Goal: Information Seeking & Learning: Learn about a topic

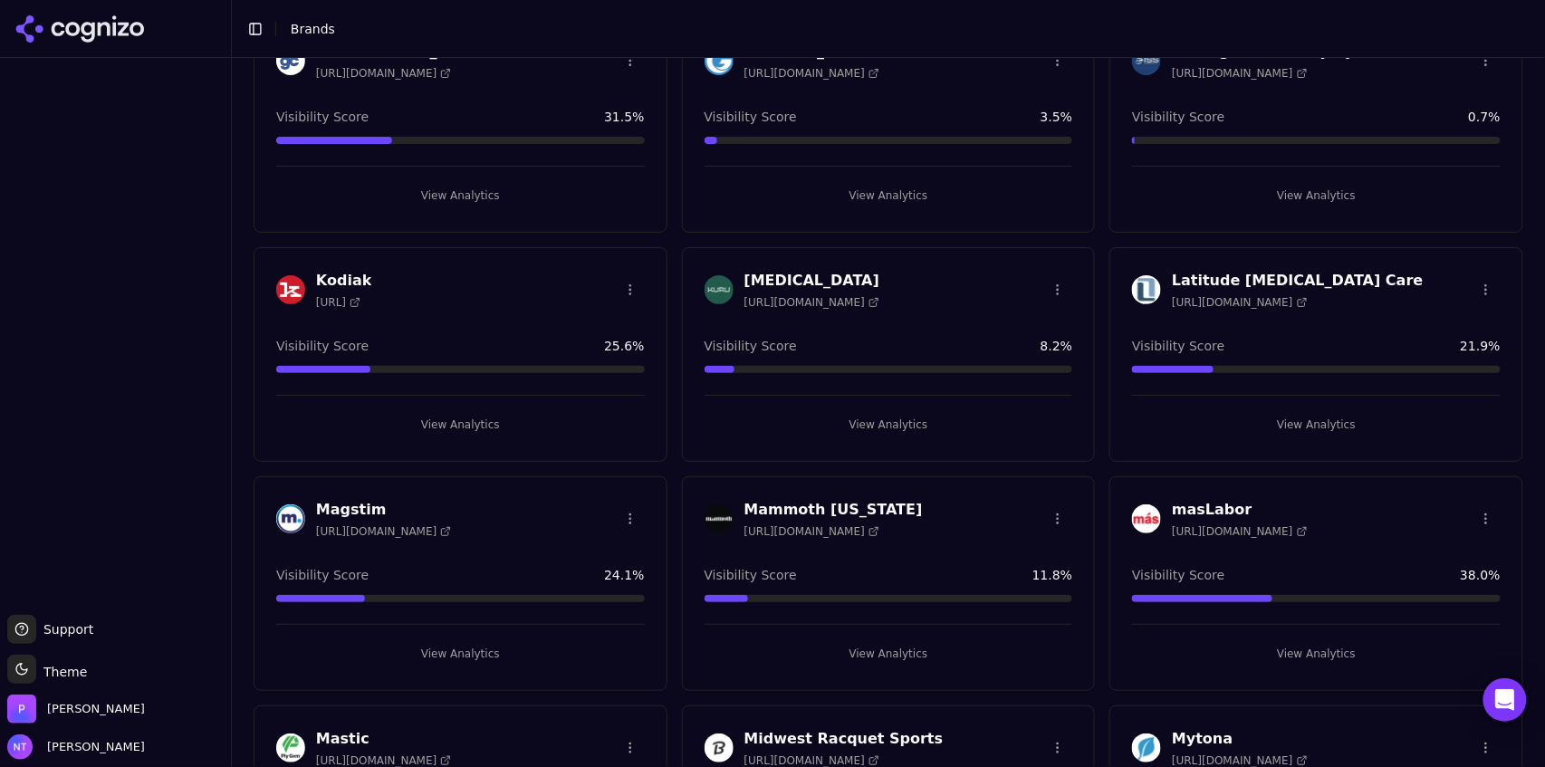
scroll to position [2462, 0]
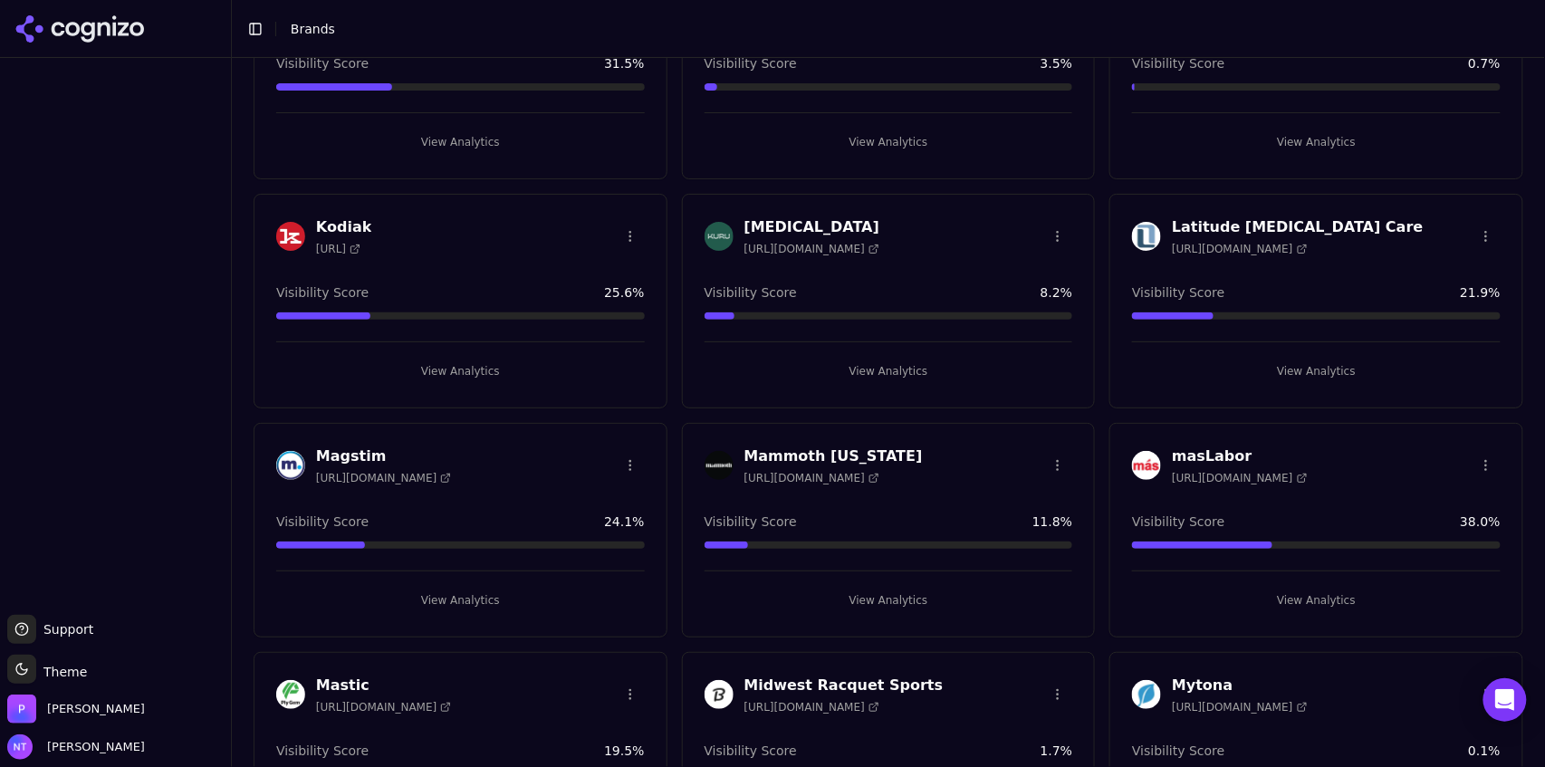
click at [880, 360] on button "View Analytics" at bounding box center [889, 371] width 369 height 29
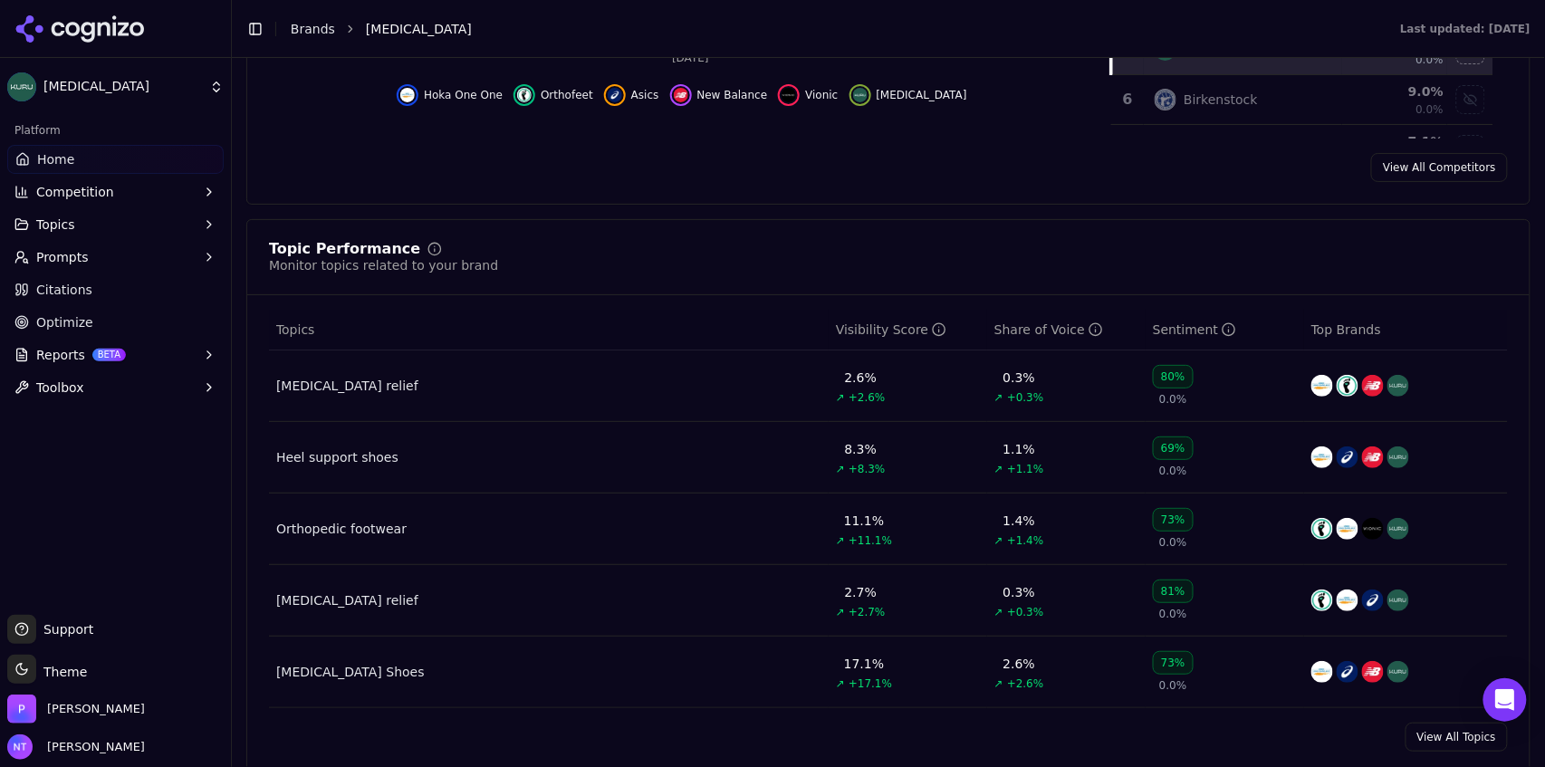
scroll to position [155, 0]
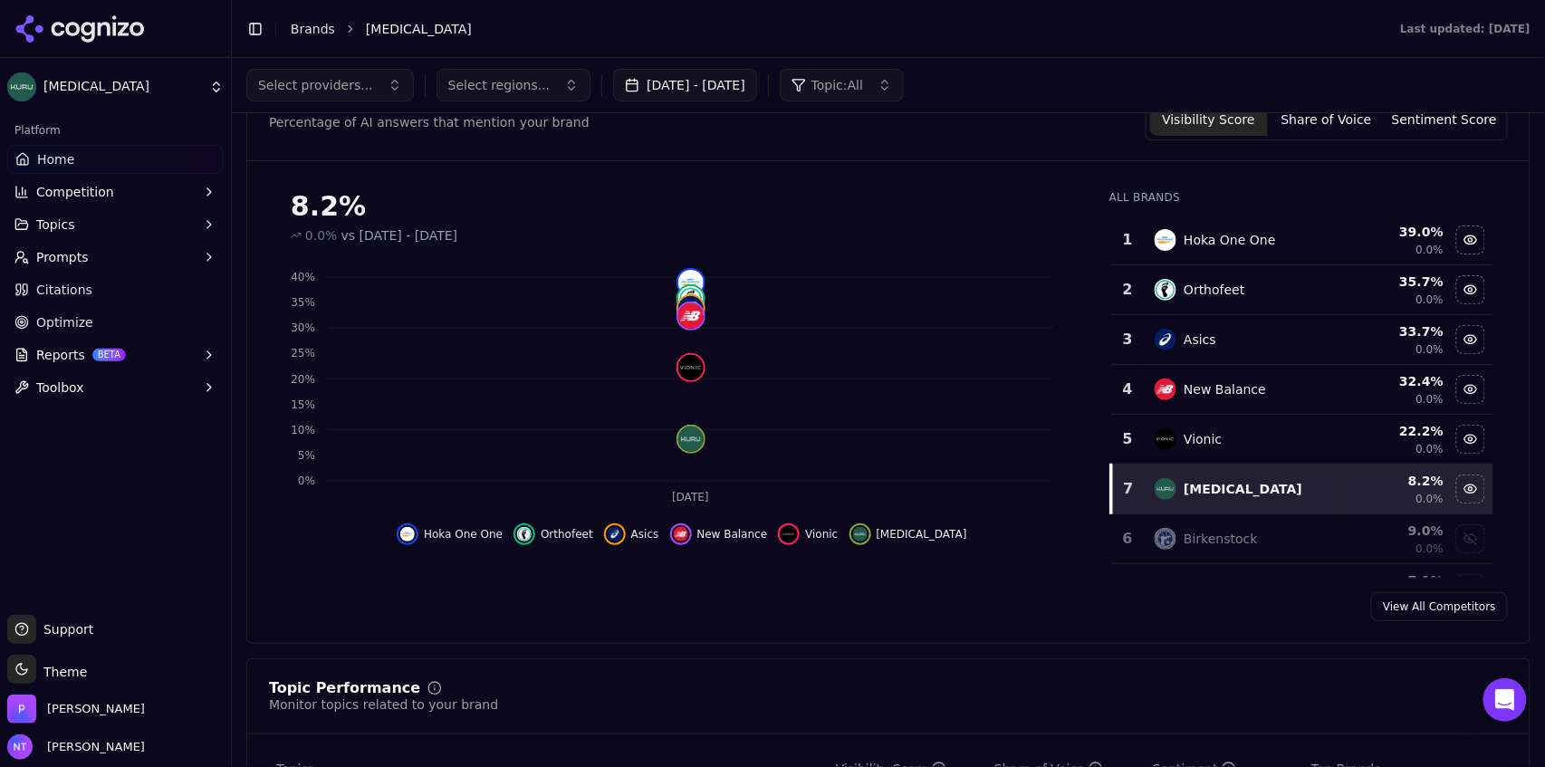
click at [348, 92] on span "Select providers..." at bounding box center [315, 85] width 115 height 18
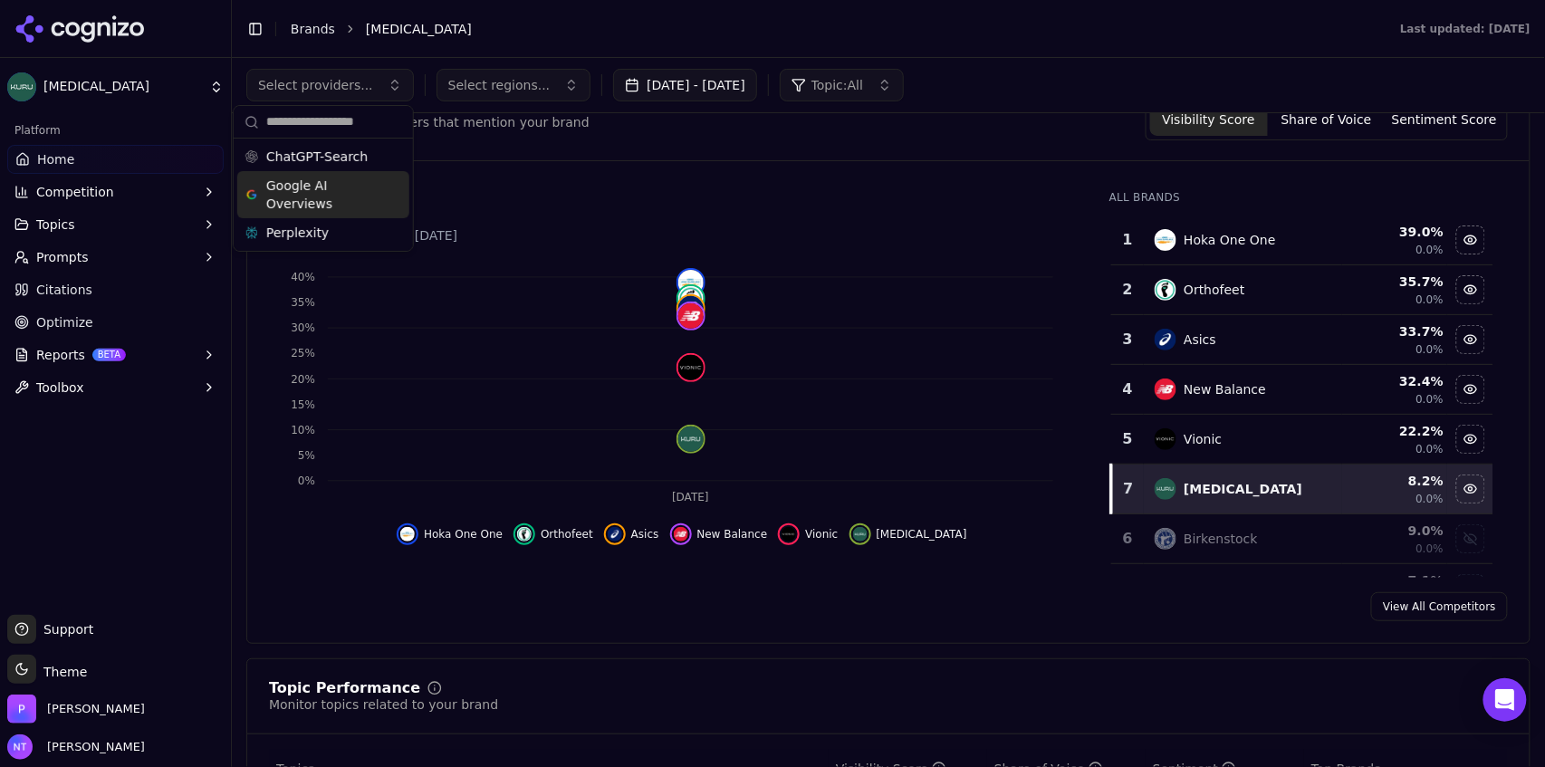
click at [315, 200] on span "Google AI Overviews" at bounding box center [323, 195] width 114 height 36
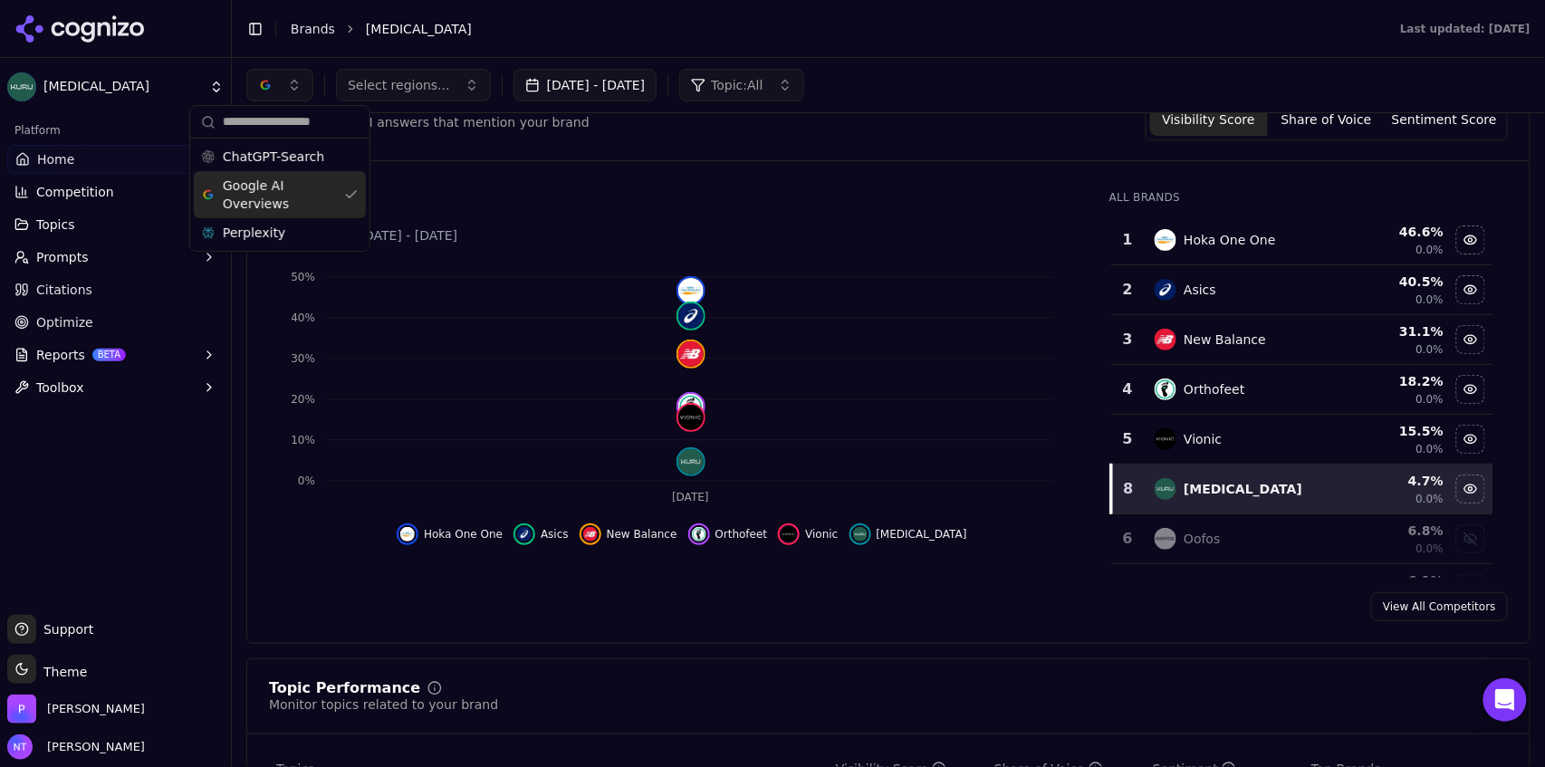
click at [684, 43] on header "Toggle Sidebar Brands [MEDICAL_DATA] Last updated: [DATE]" at bounding box center [888, 29] width 1313 height 58
click at [287, 83] on button "button" at bounding box center [279, 85] width 67 height 33
click at [272, 166] on div "ChatGPT-Search" at bounding box center [280, 156] width 172 height 29
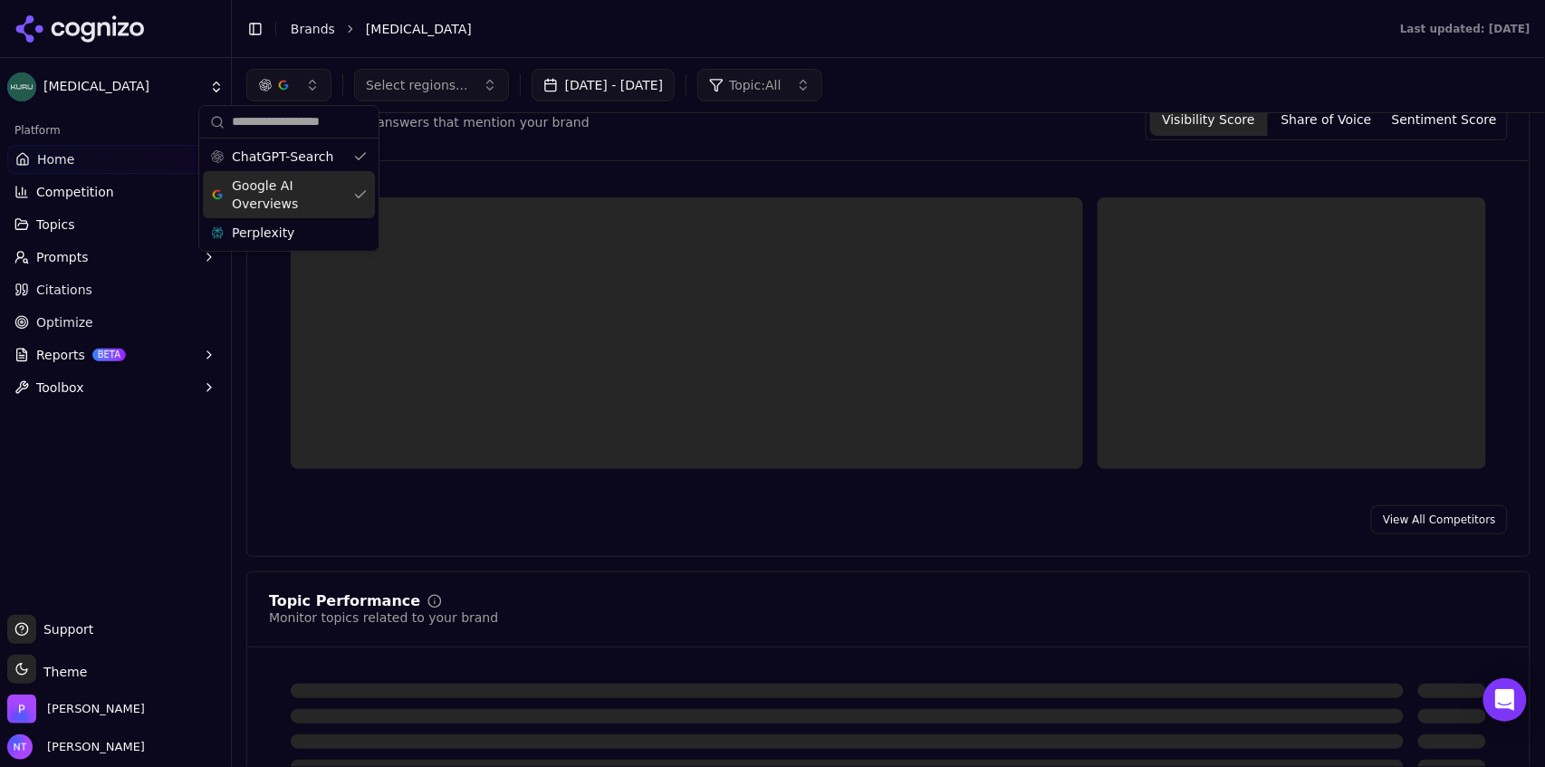
click at [268, 187] on span "Google AI Overviews" at bounding box center [289, 195] width 114 height 36
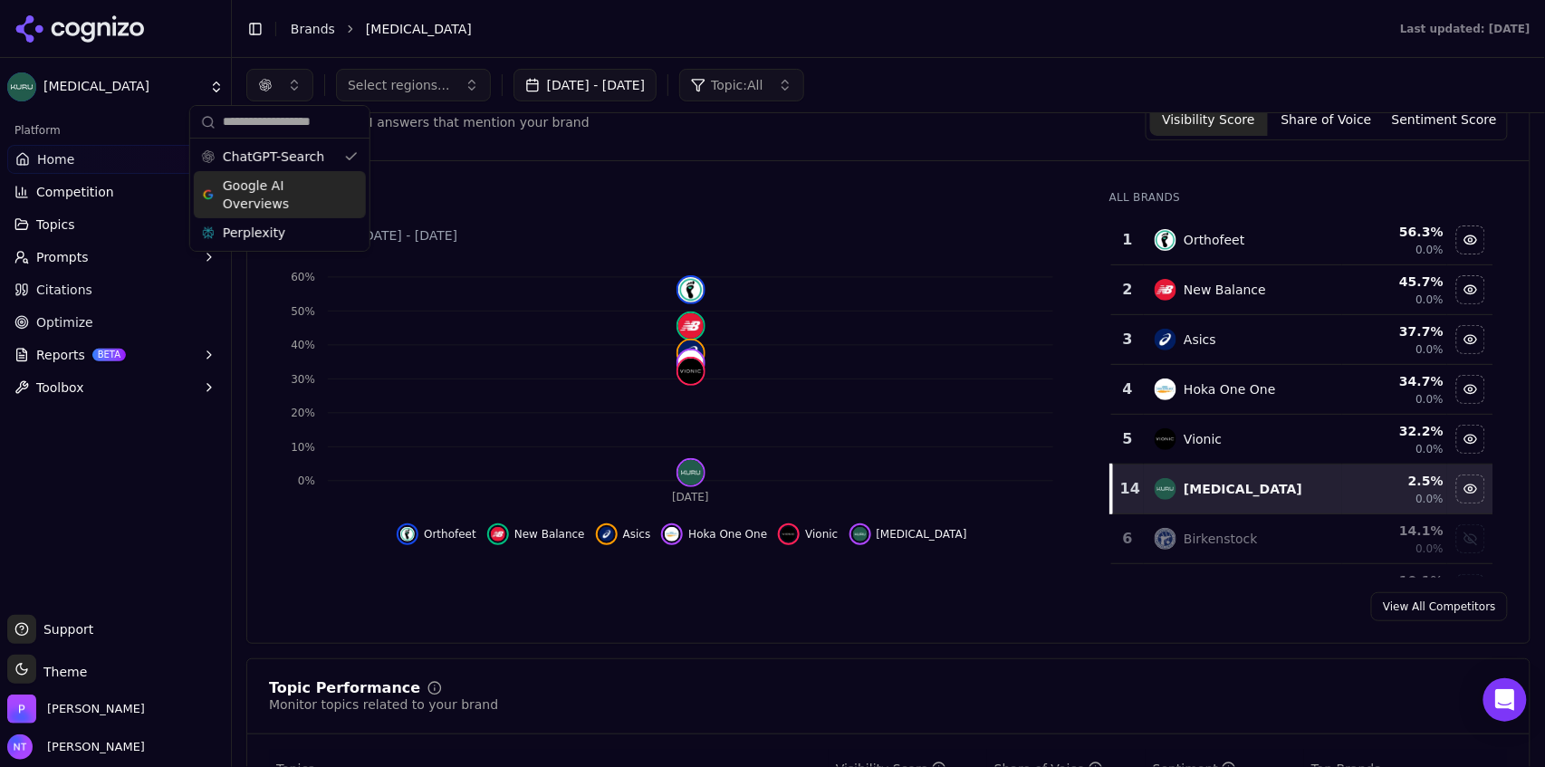
click at [619, 24] on li "[MEDICAL_DATA]" at bounding box center [865, 29] width 998 height 18
click at [277, 100] on button "button" at bounding box center [279, 85] width 67 height 33
click at [265, 237] on span "Perplexity" at bounding box center [254, 233] width 62 height 18
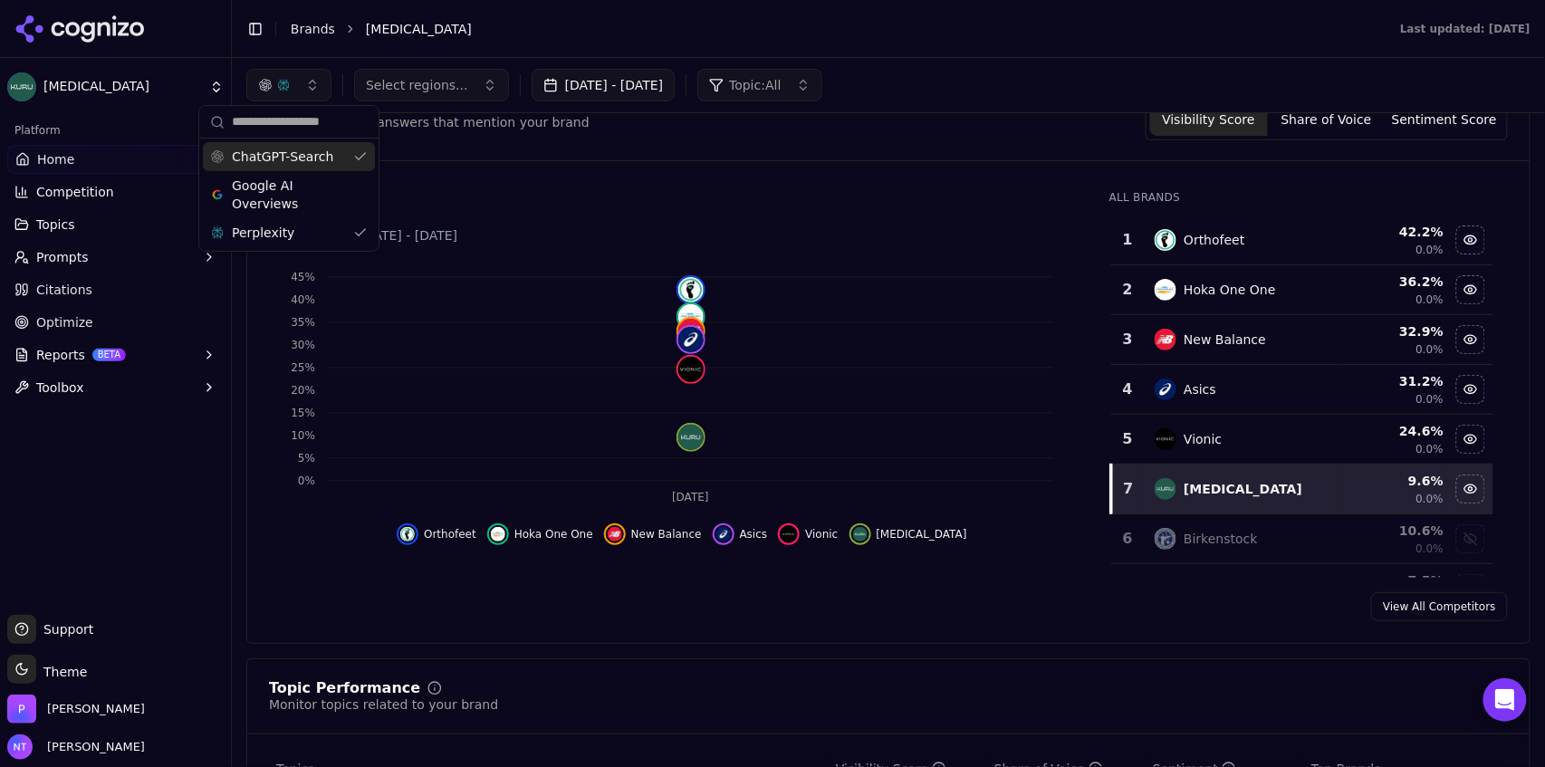
click at [290, 143] on div "ChatGPT-Search" at bounding box center [289, 156] width 172 height 29
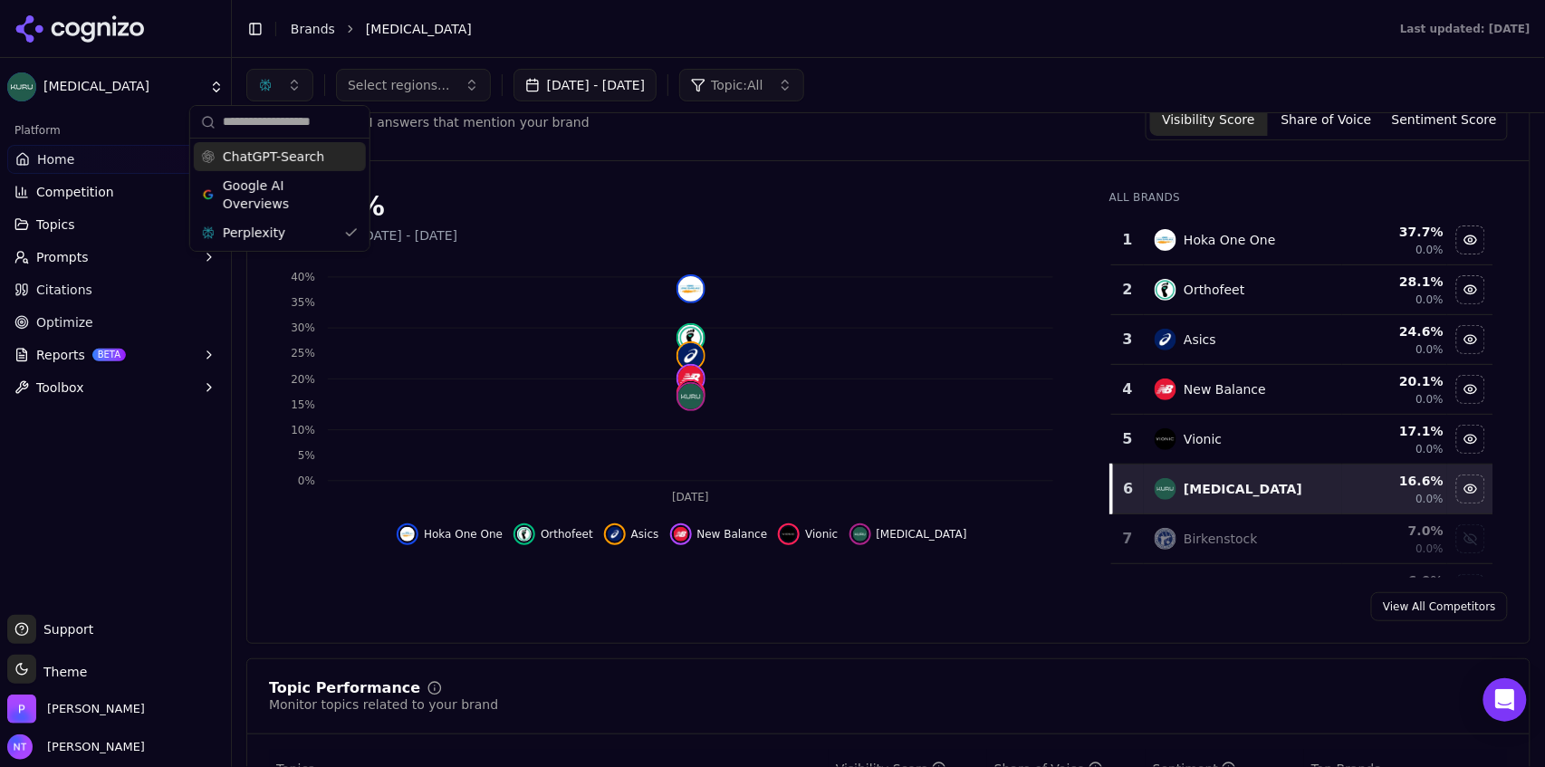
click at [501, 53] on header "Toggle Sidebar Brands [MEDICAL_DATA] Last updated: [DATE]" at bounding box center [888, 29] width 1313 height 58
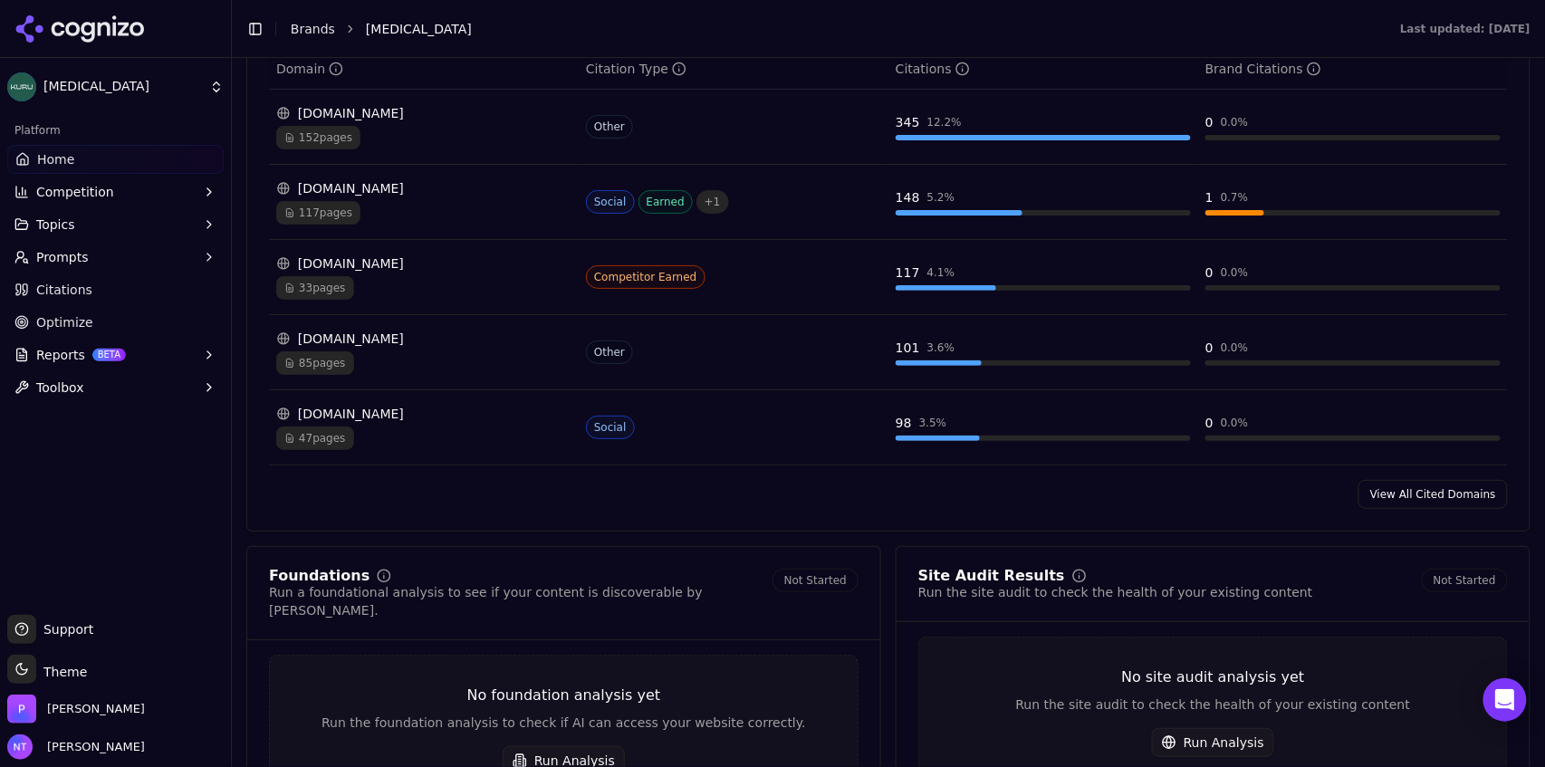
scroll to position [1913, 0]
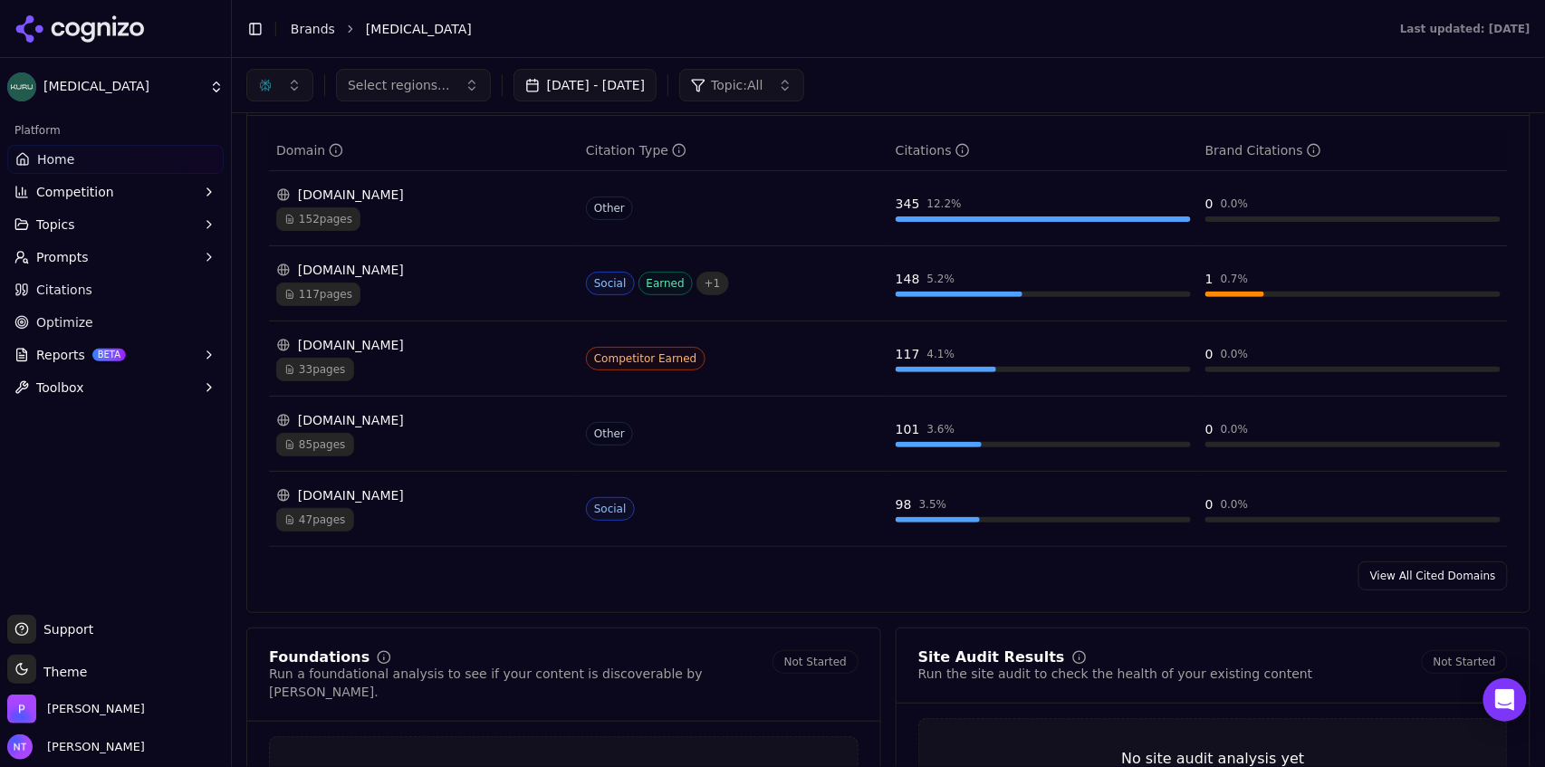
click at [1427, 588] on link "View All Cited Domains" at bounding box center [1433, 576] width 149 height 29
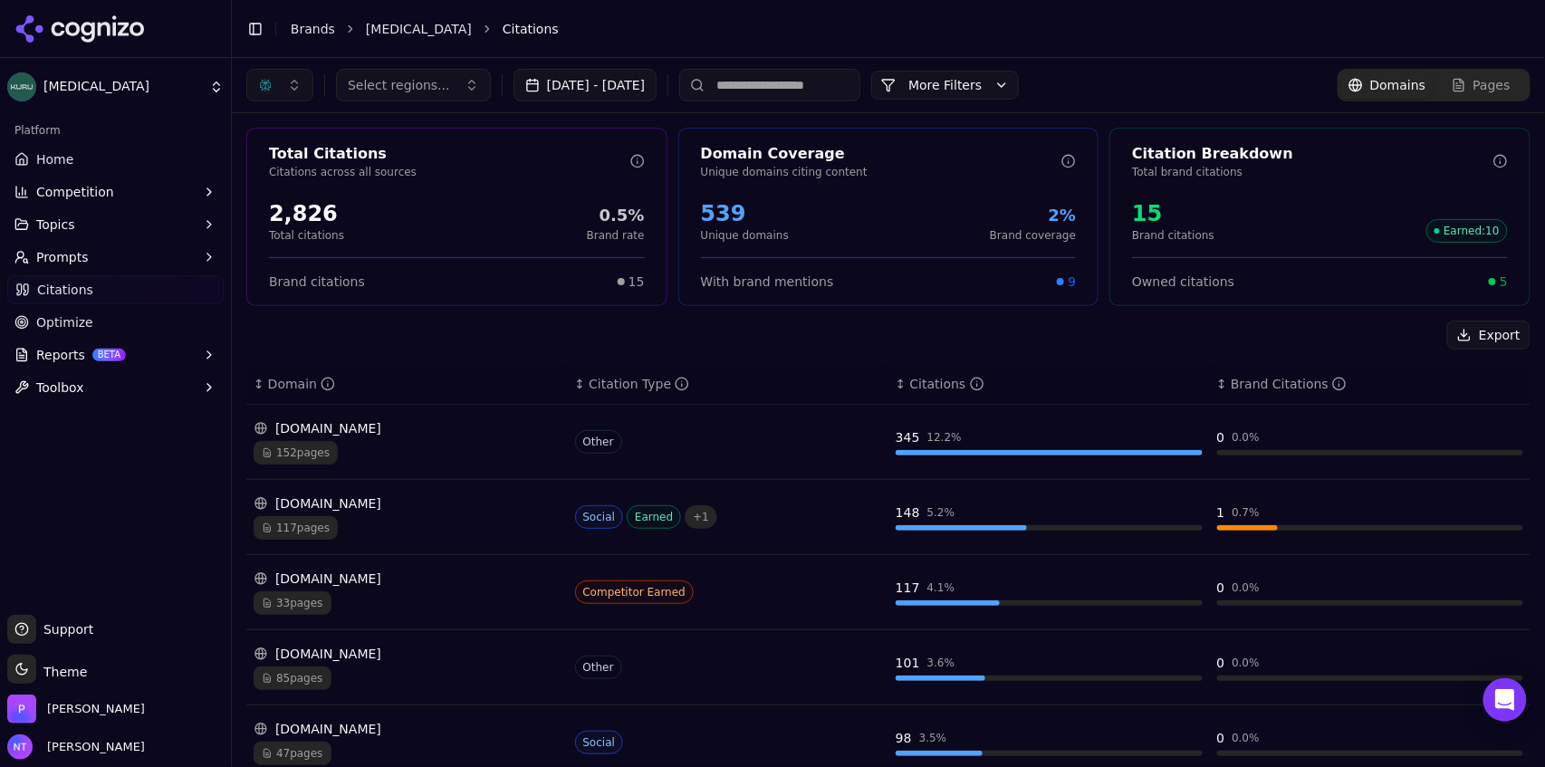
click at [279, 85] on button "button" at bounding box center [279, 85] width 67 height 33
click at [277, 159] on span "ChatGPT-Search" at bounding box center [273, 157] width 101 height 18
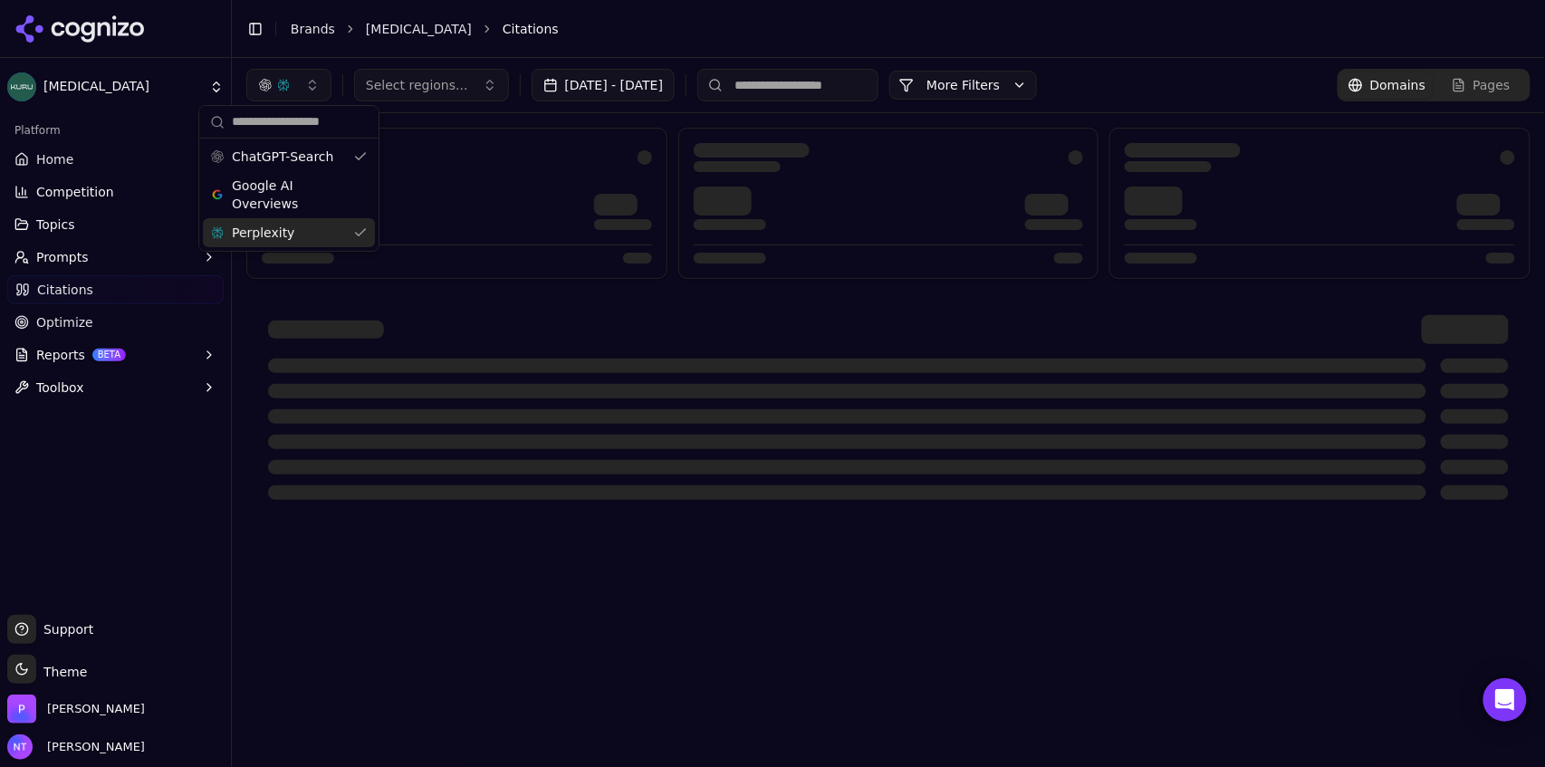
click at [269, 235] on span "Perplexity" at bounding box center [263, 233] width 62 height 18
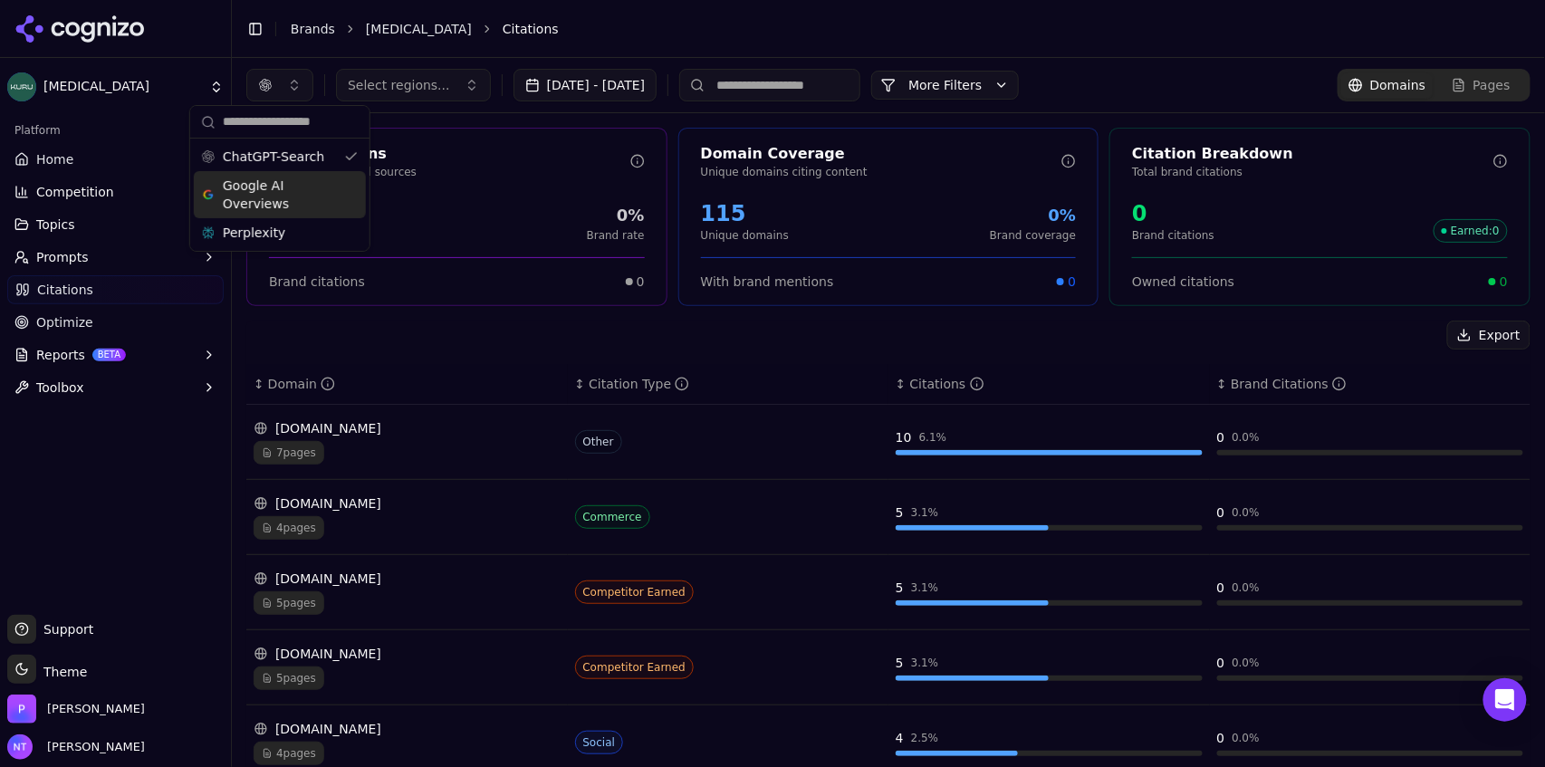
click at [631, 37] on li "Citations" at bounding box center [999, 29] width 992 height 18
click at [280, 82] on button "button" at bounding box center [279, 85] width 67 height 33
click at [274, 178] on span "Google AI Overviews" at bounding box center [280, 195] width 114 height 36
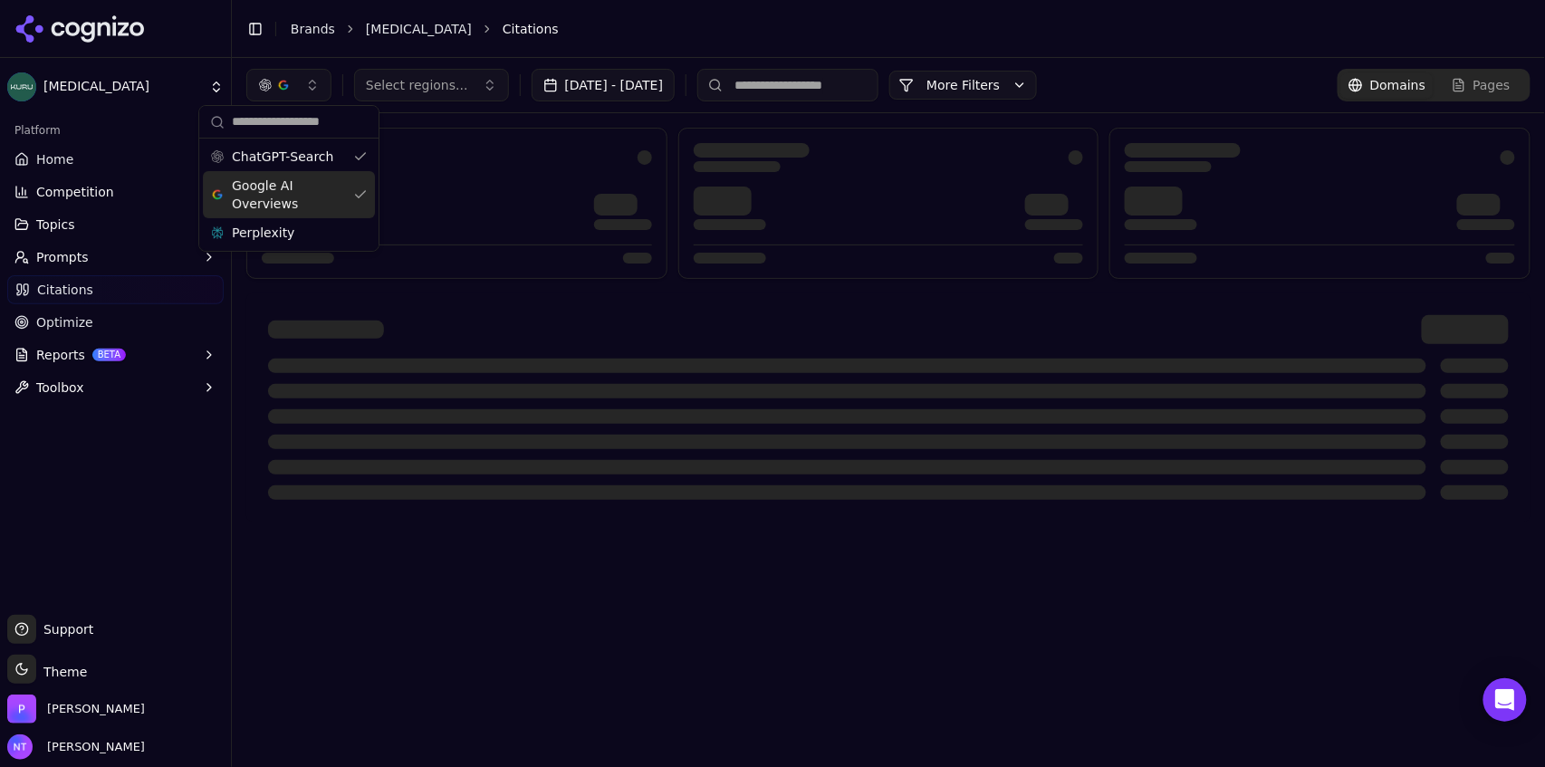
click at [272, 219] on div "Perplexity" at bounding box center [289, 232] width 172 height 29
click at [631, 38] on div "Toggle Sidebar Brands [MEDICAL_DATA] Citations" at bounding box center [870, 28] width 1277 height 25
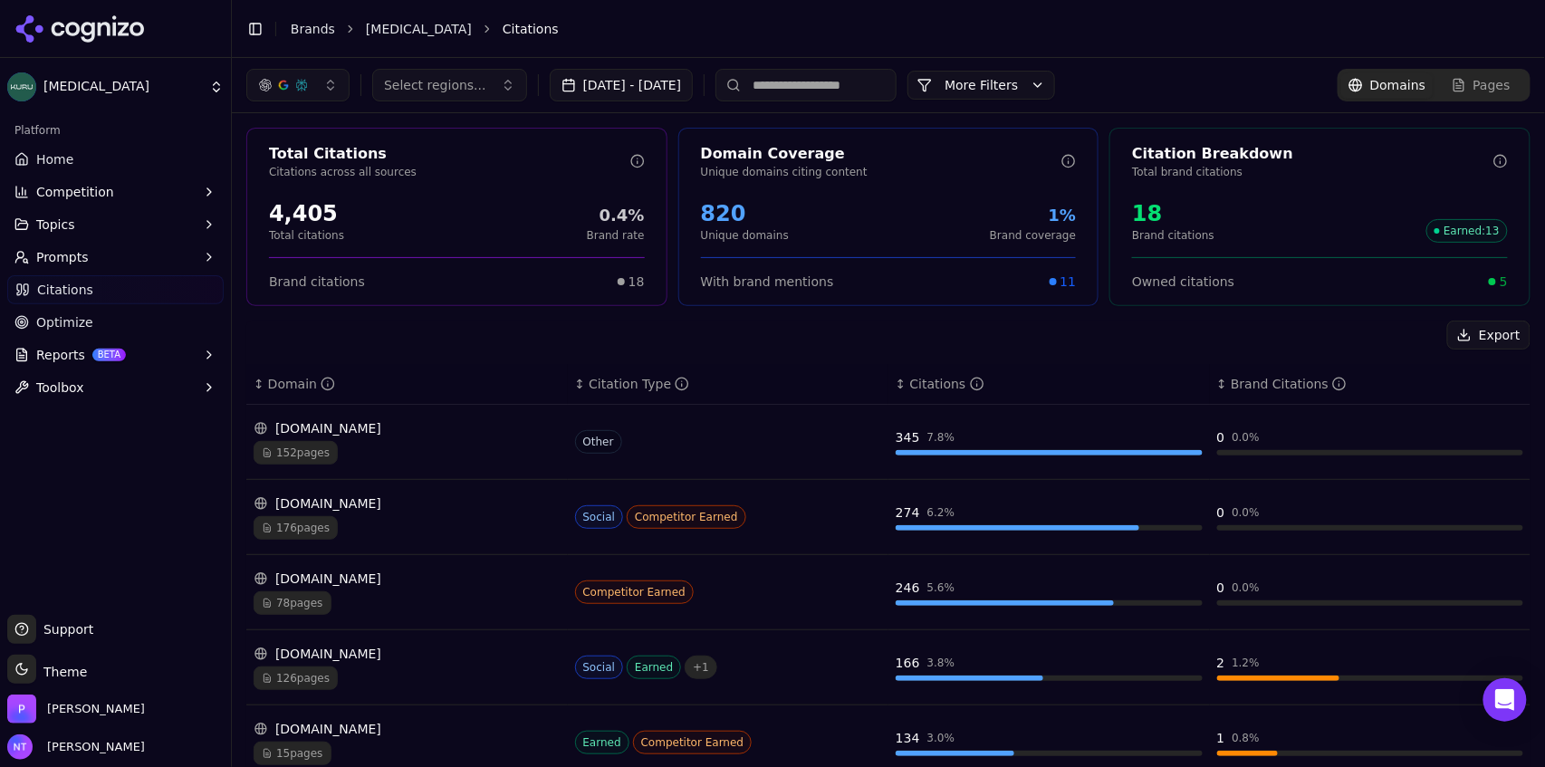
click at [802, 86] on input at bounding box center [806, 85] width 181 height 33
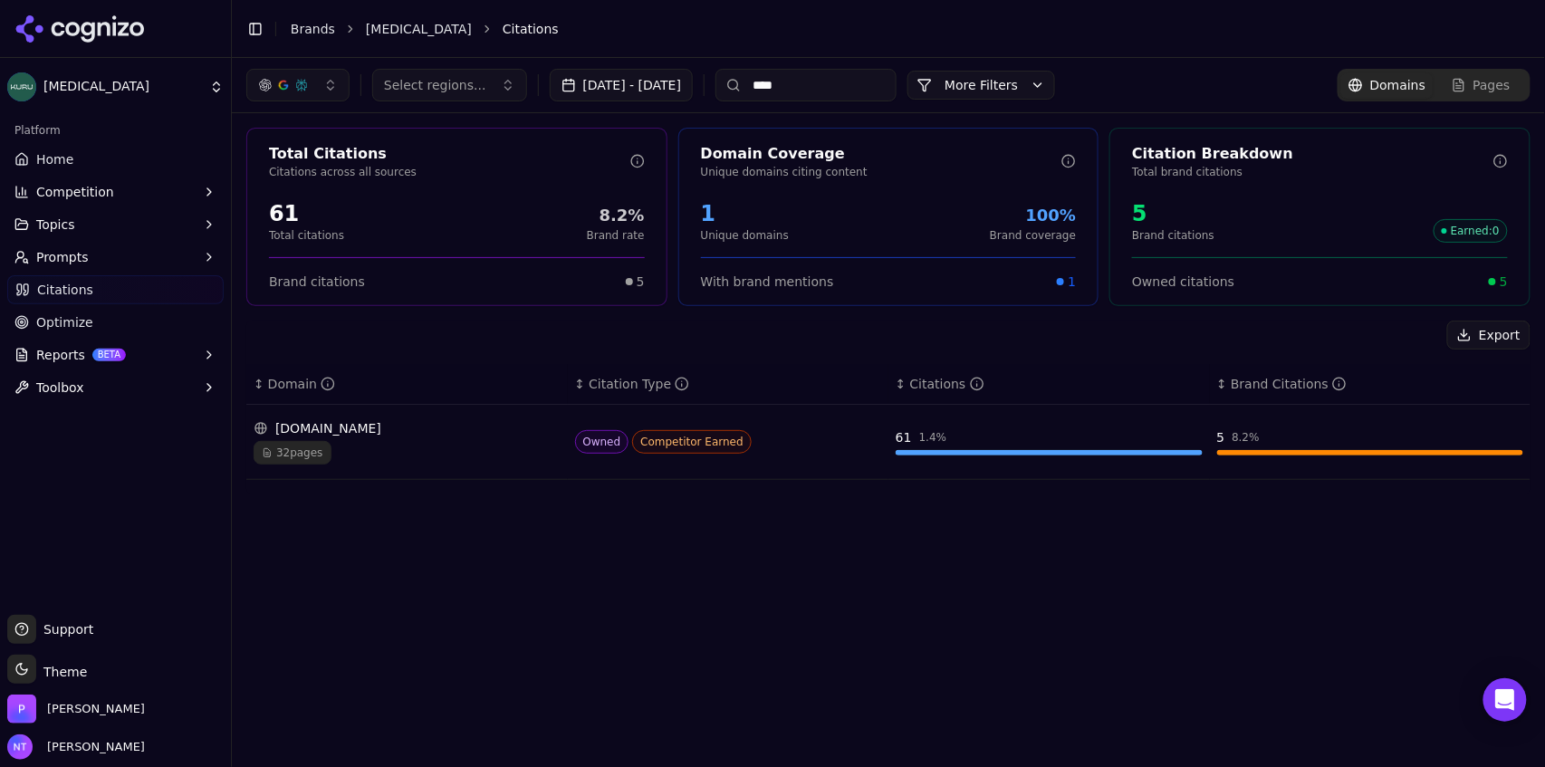
type input "****"
click at [802, 90] on input "****" at bounding box center [806, 85] width 181 height 33
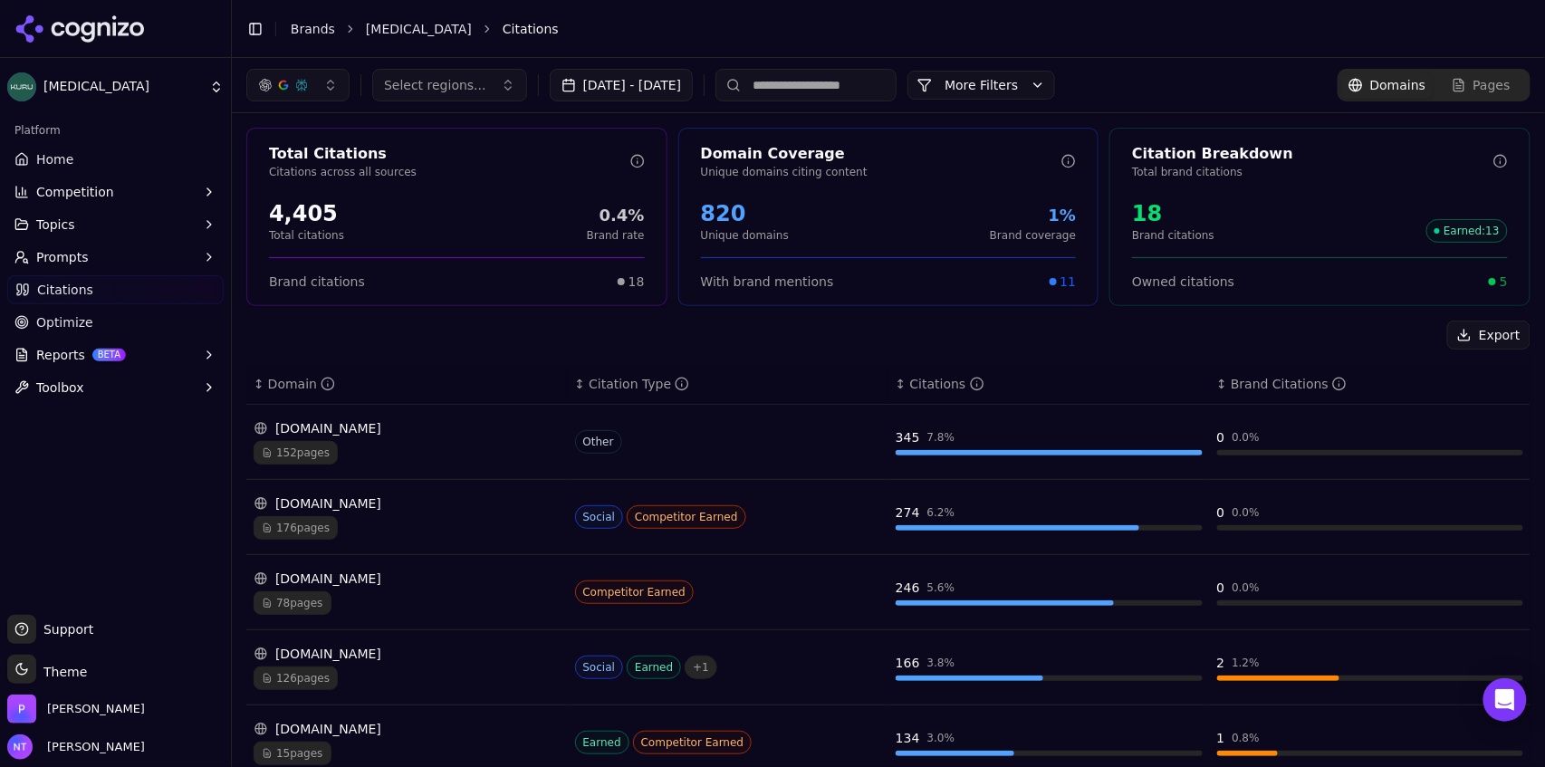
click at [802, 90] on input at bounding box center [806, 85] width 181 height 33
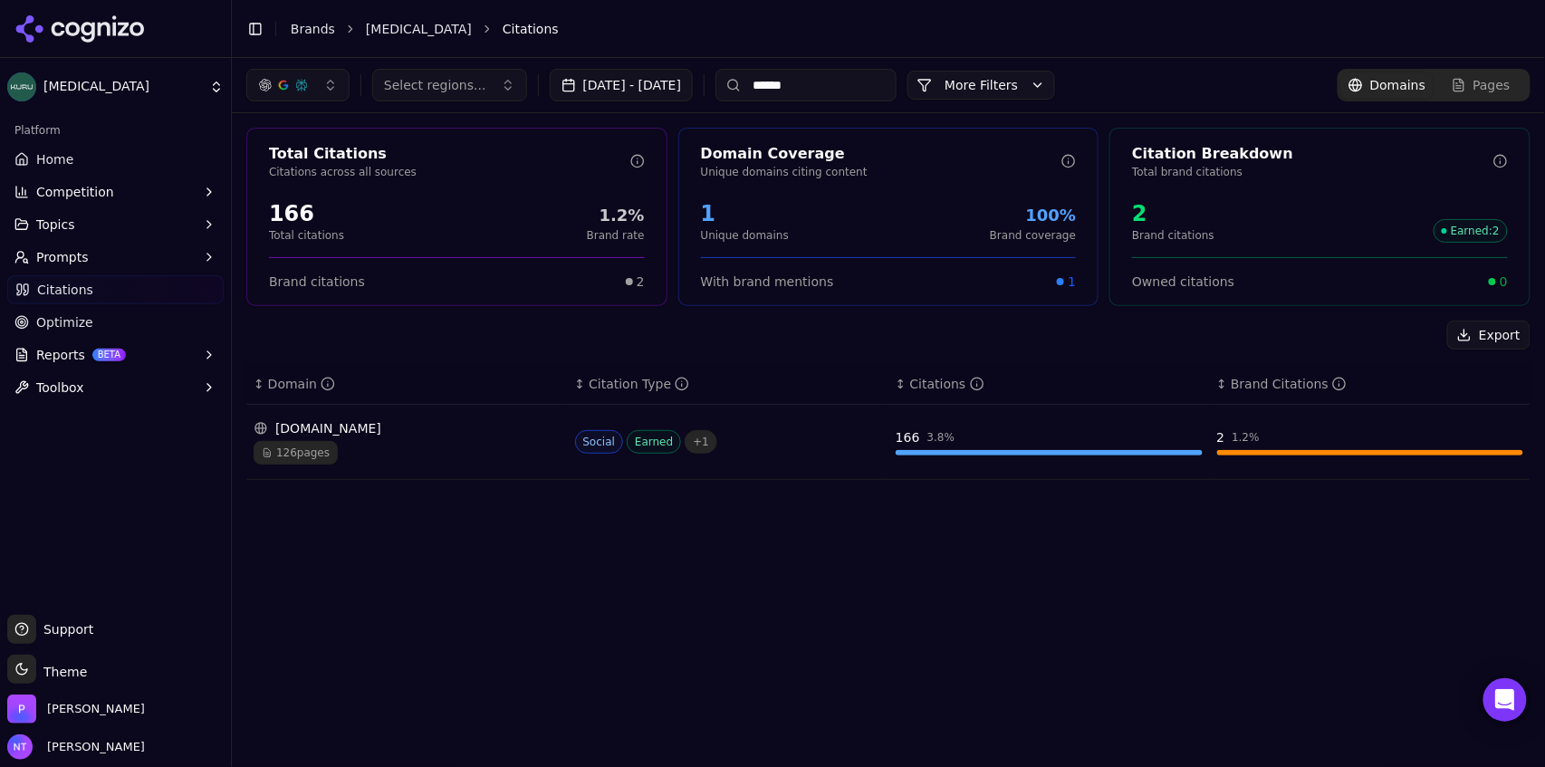
type input "******"
click at [1472, 89] on div "Pages" at bounding box center [1481, 85] width 59 height 18
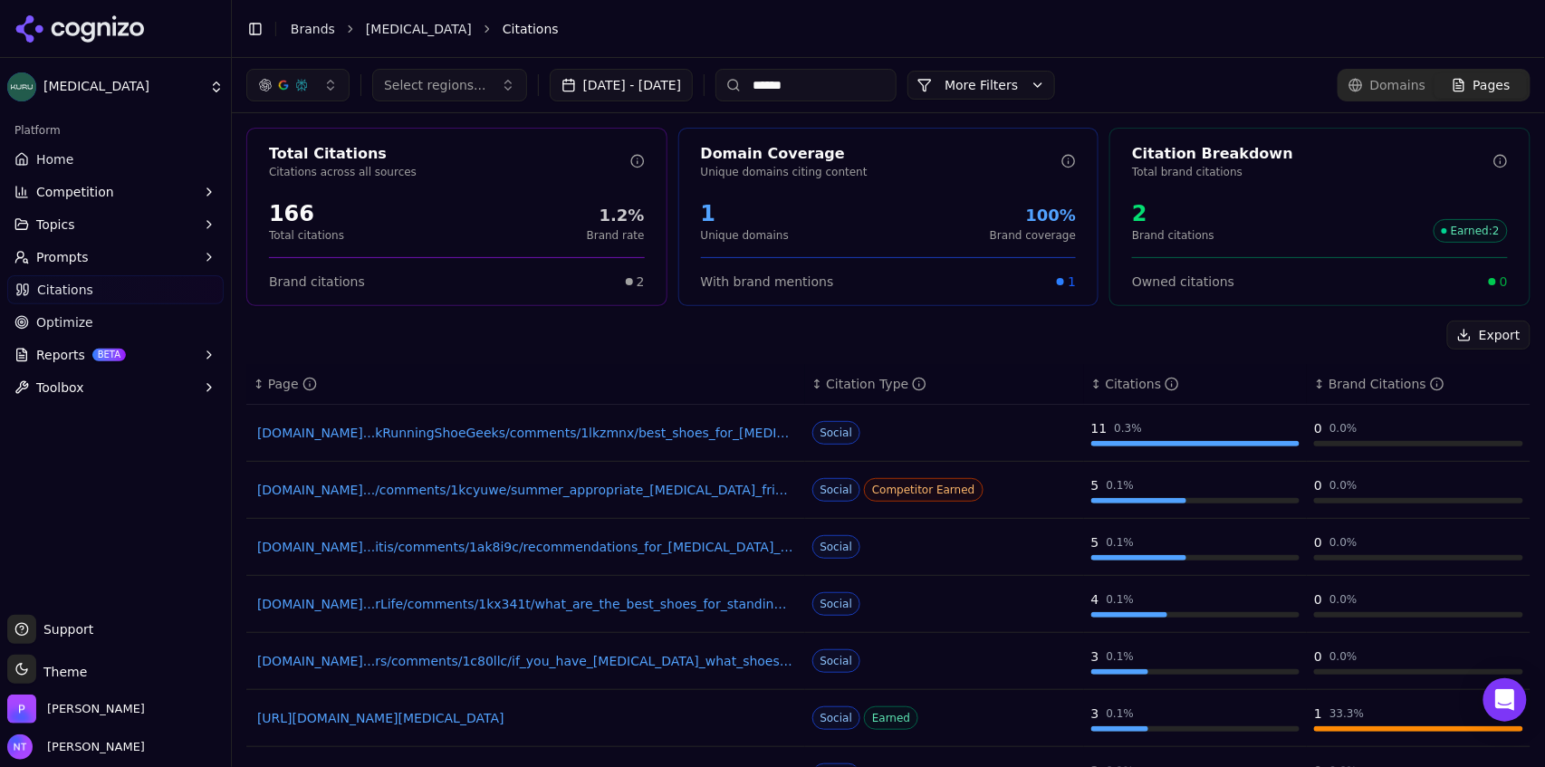
click at [851, 83] on input "******" at bounding box center [806, 85] width 181 height 33
click at [864, 74] on input "******" at bounding box center [806, 85] width 181 height 33
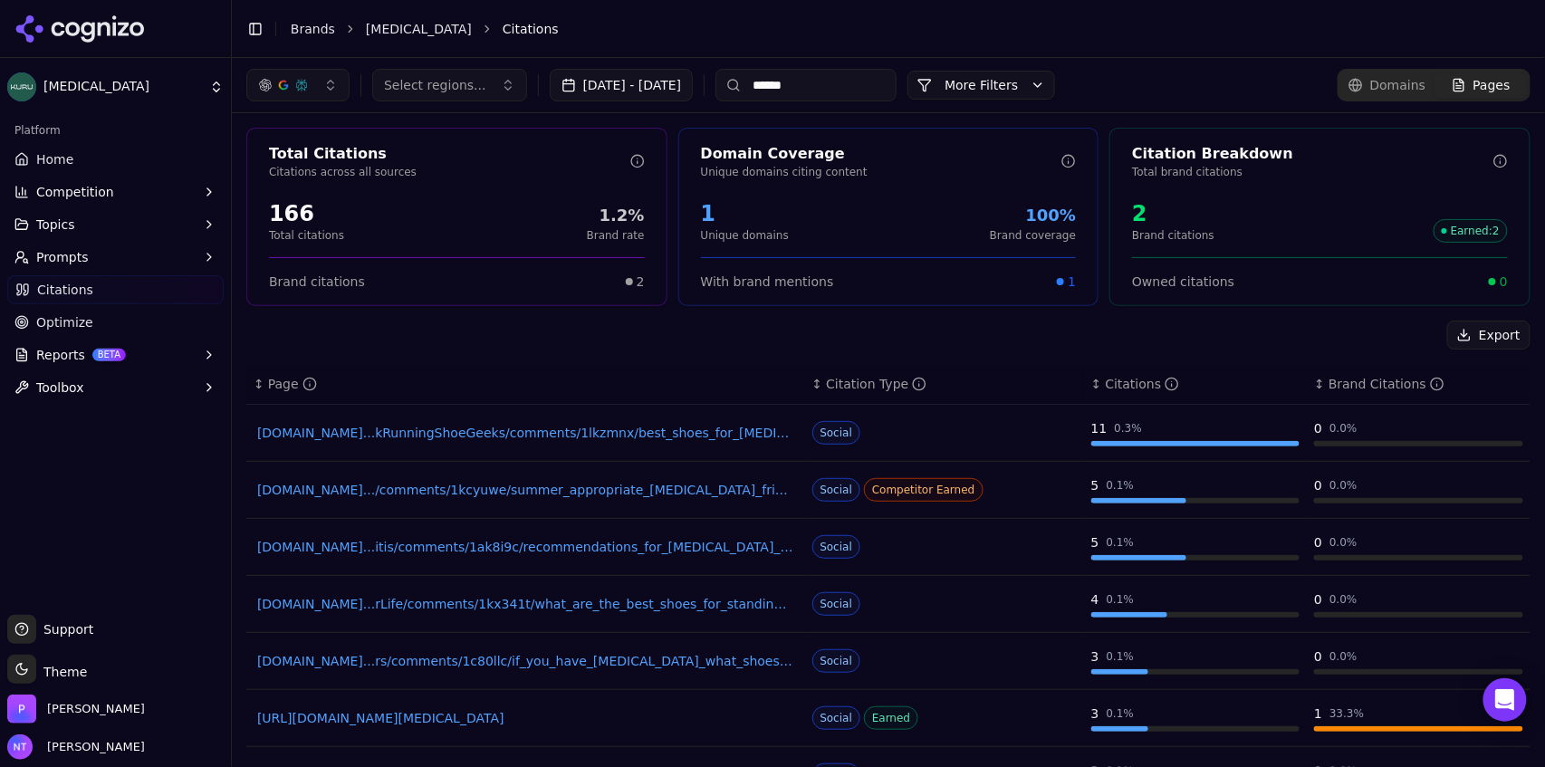
click at [864, 74] on input "******" at bounding box center [806, 85] width 181 height 33
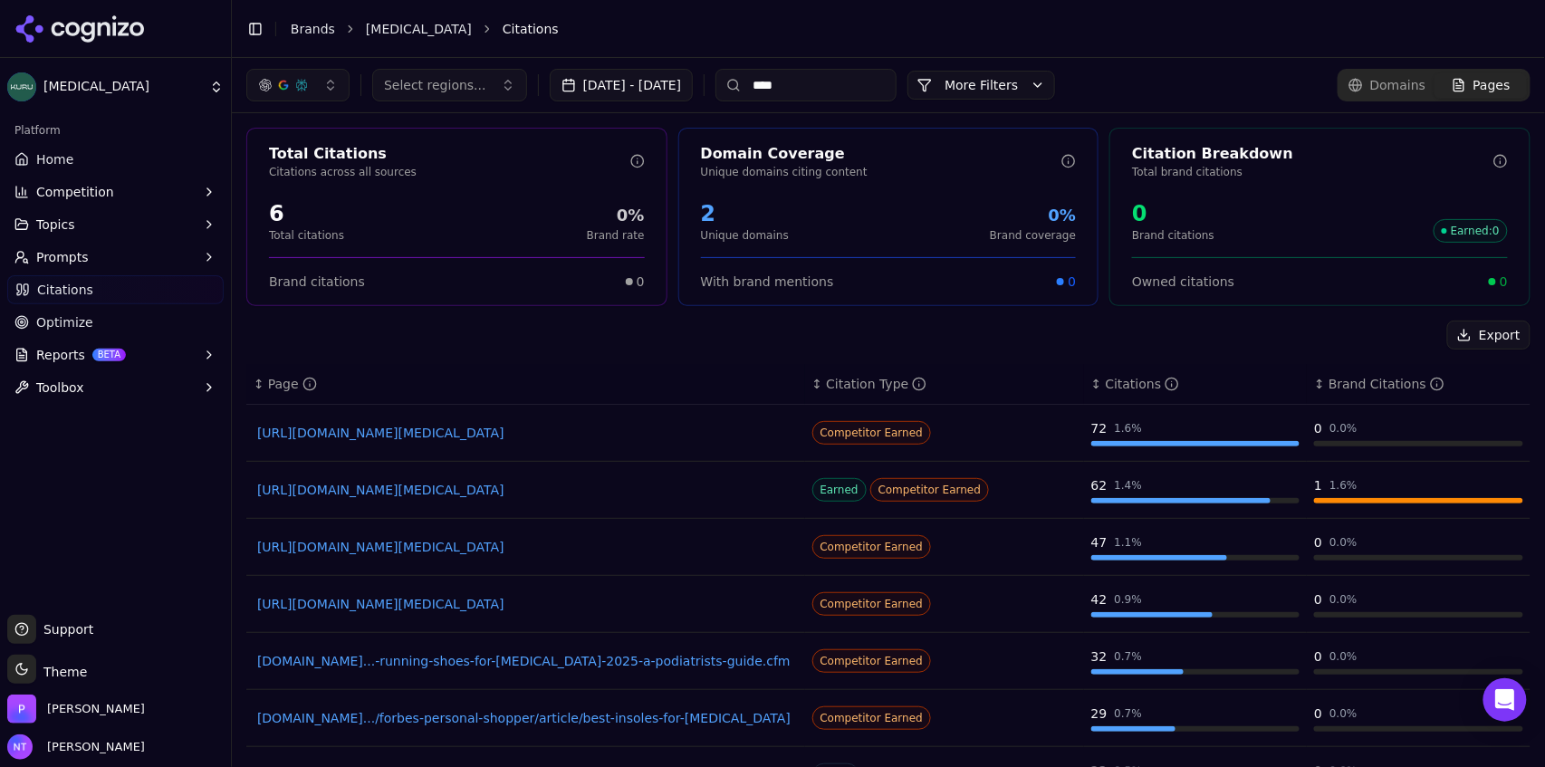
click at [572, 433] on link "[URL][DOMAIN_NAME][MEDICAL_DATA]" at bounding box center [525, 433] width 537 height 18
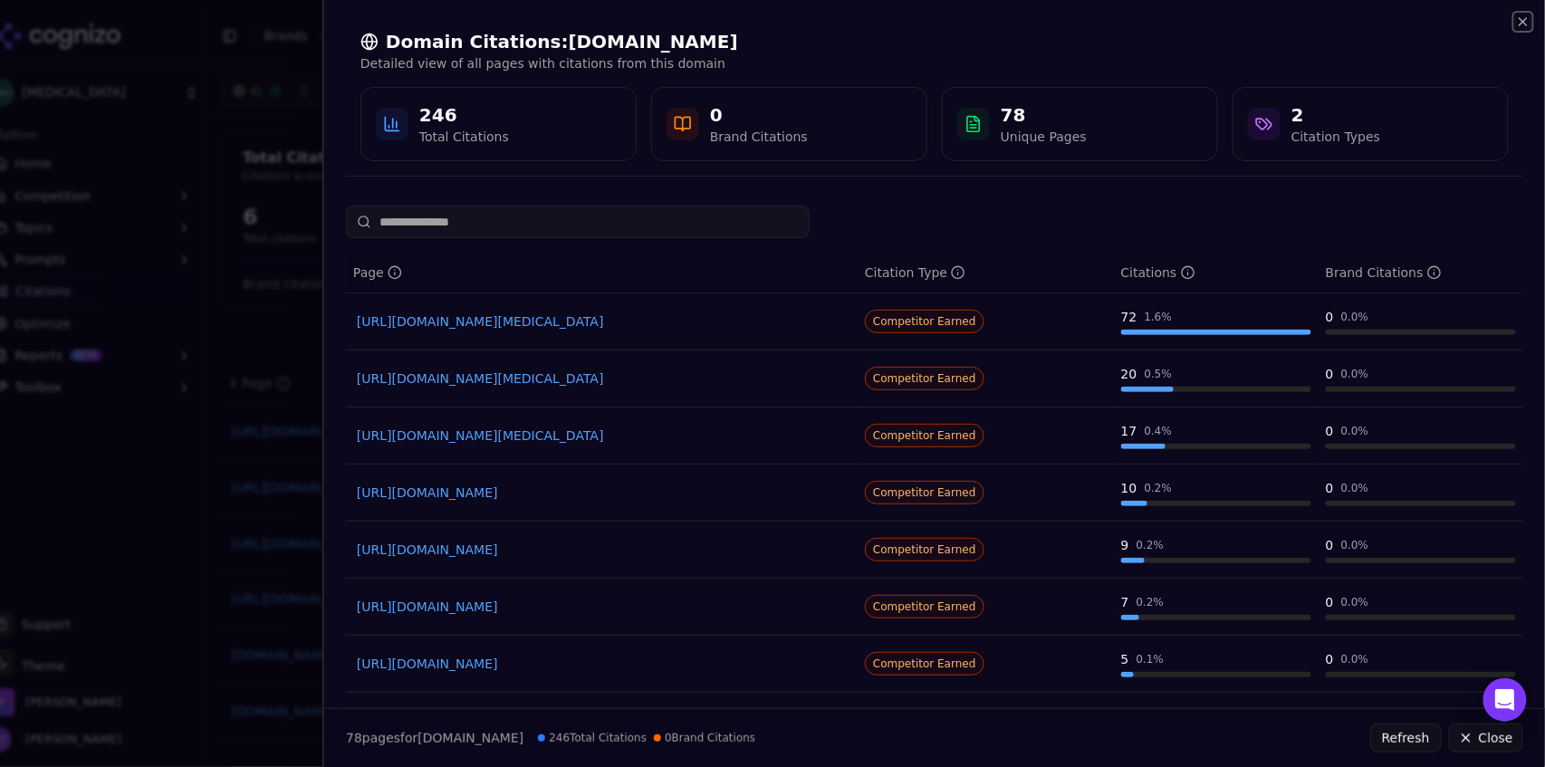
click at [1524, 21] on icon "button" at bounding box center [1523, 21] width 7 height 7
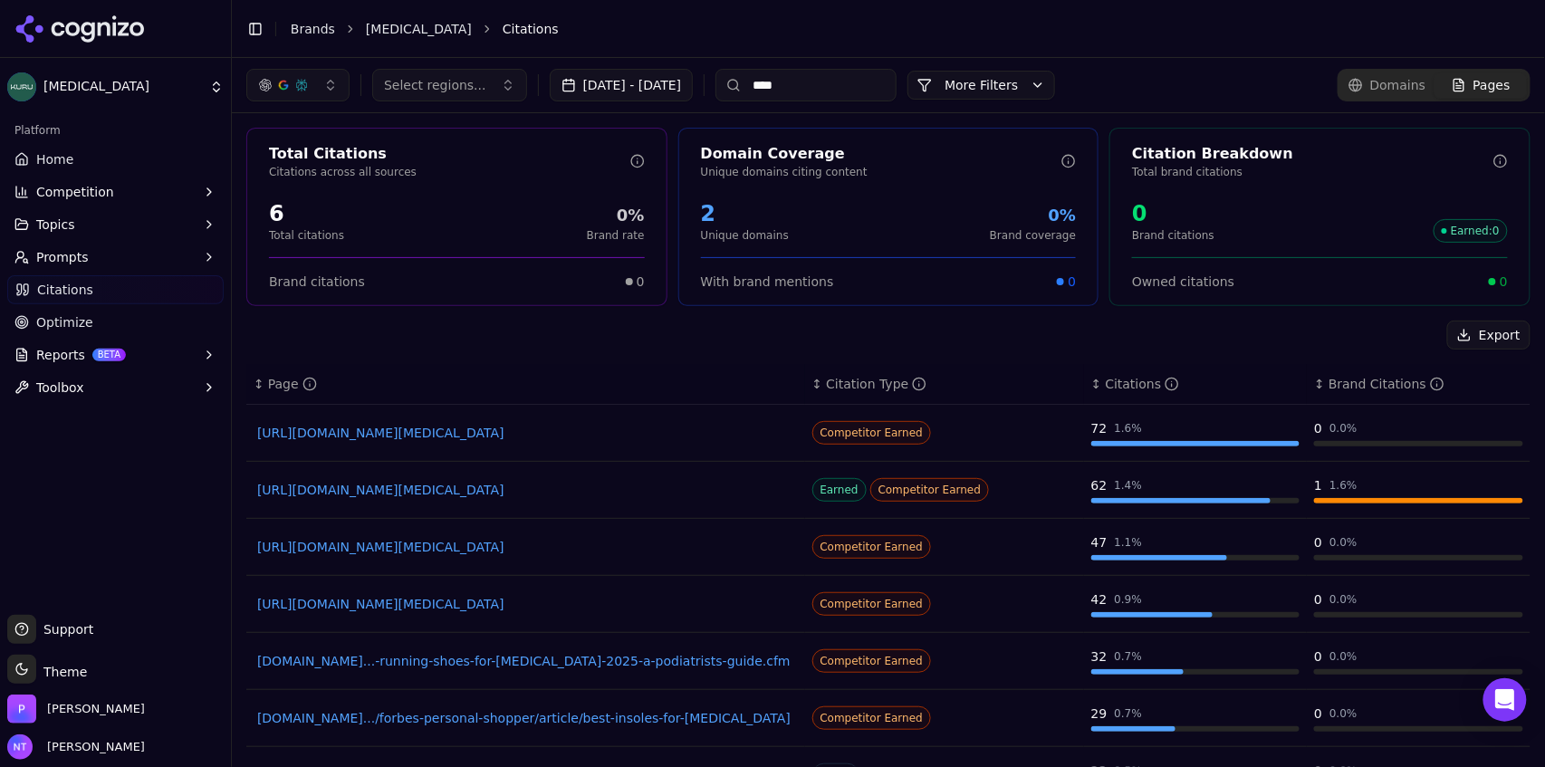
click at [507, 547] on link "[URL][DOMAIN_NAME][MEDICAL_DATA]" at bounding box center [525, 547] width 537 height 18
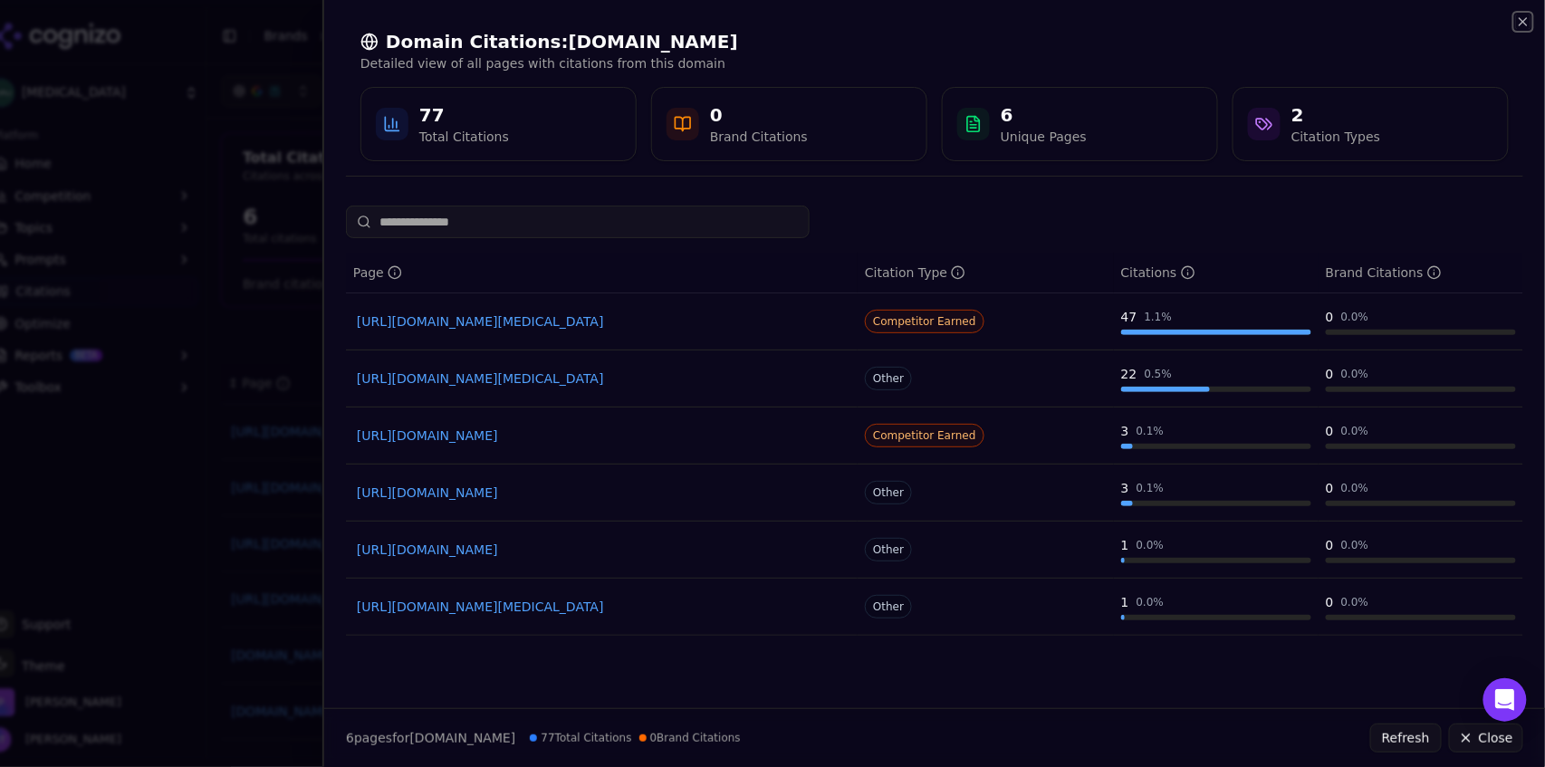
click at [1528, 18] on icon "button" at bounding box center [1523, 21] width 14 height 14
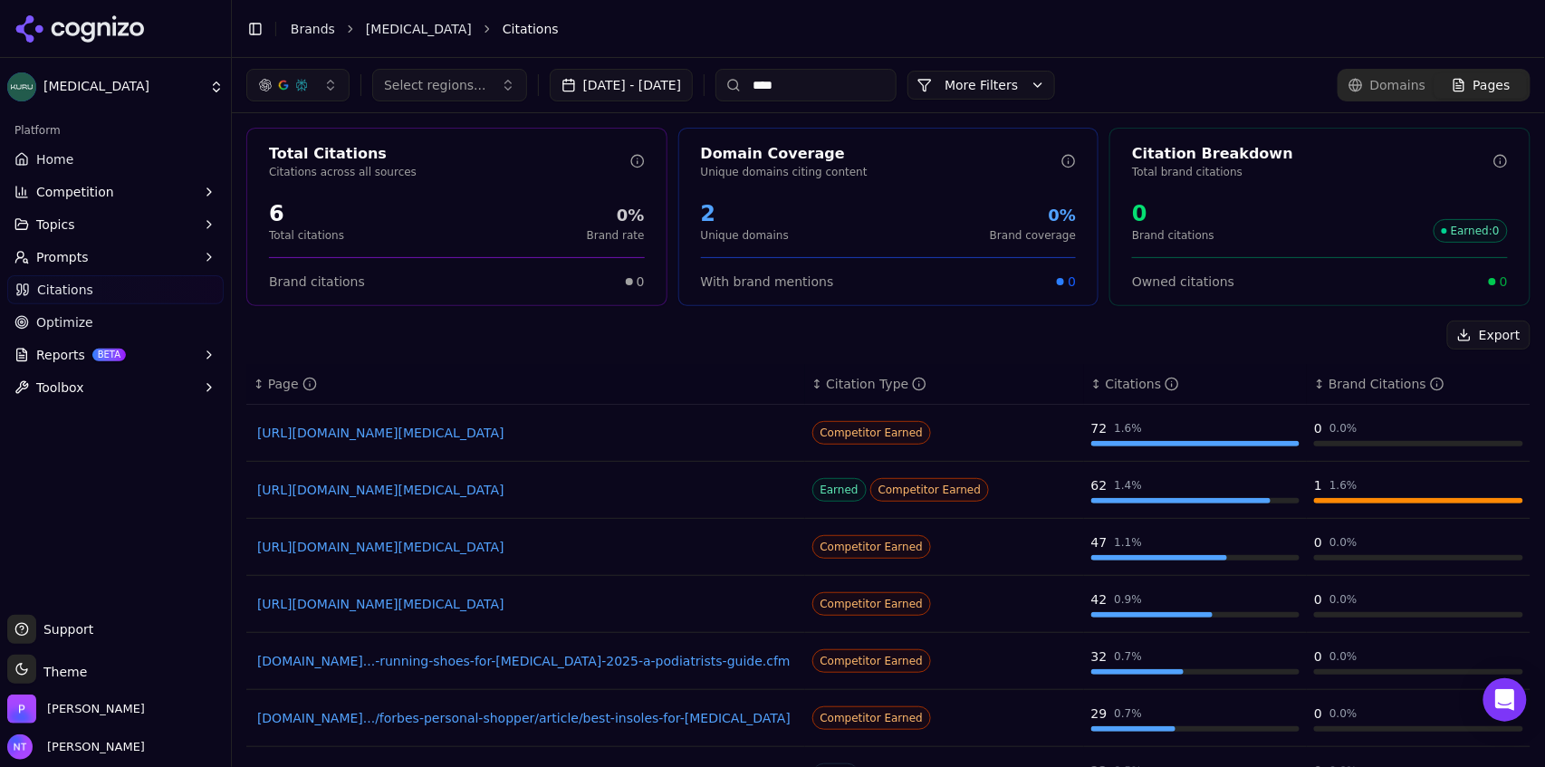
click at [646, 665] on link "[DOMAIN_NAME]...-running-shoes-for-[MEDICAL_DATA]-2025-a-podiatrists-guide.cfm" at bounding box center [525, 661] width 537 height 18
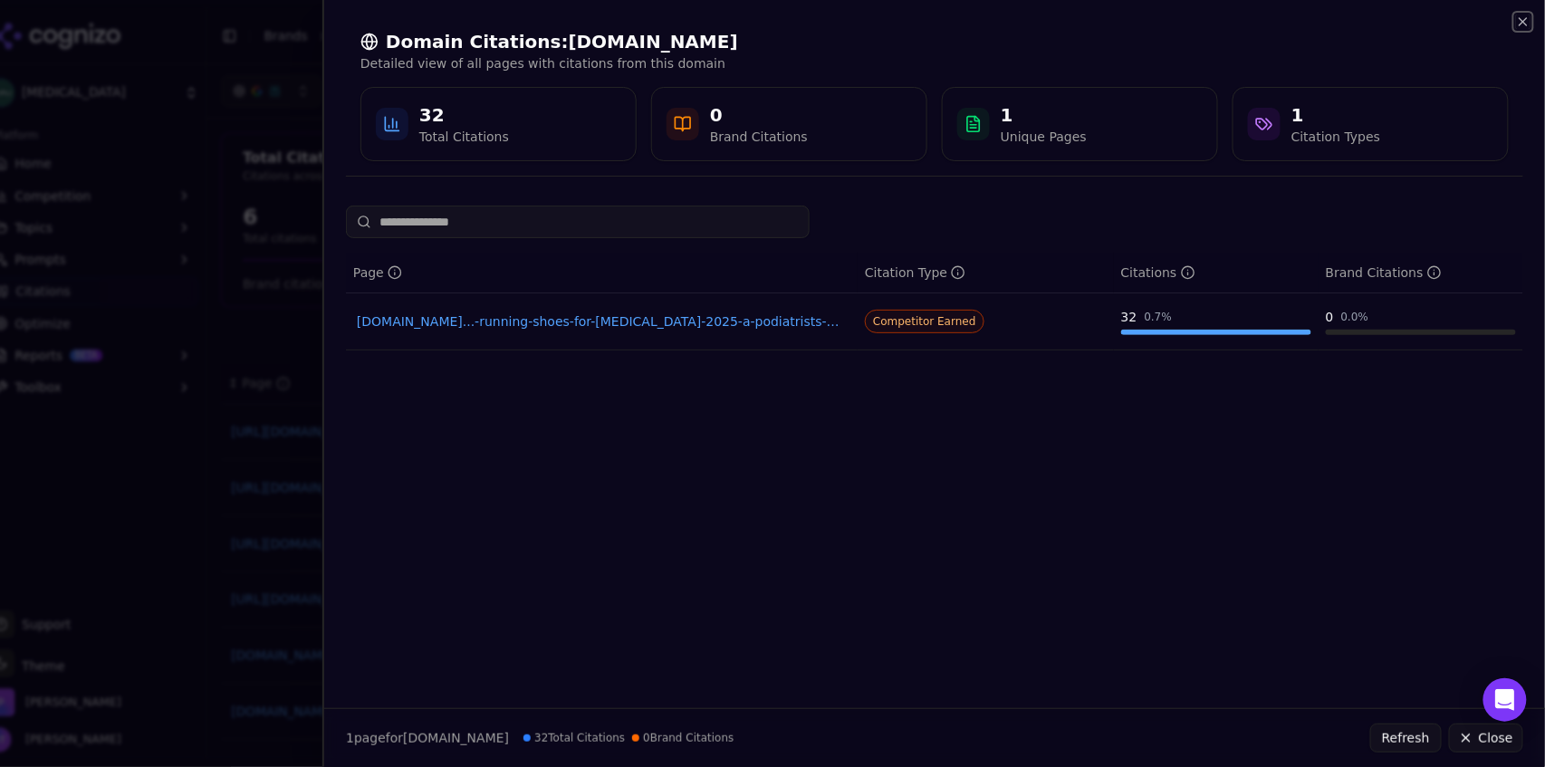
click at [1522, 28] on icon "button" at bounding box center [1523, 21] width 14 height 14
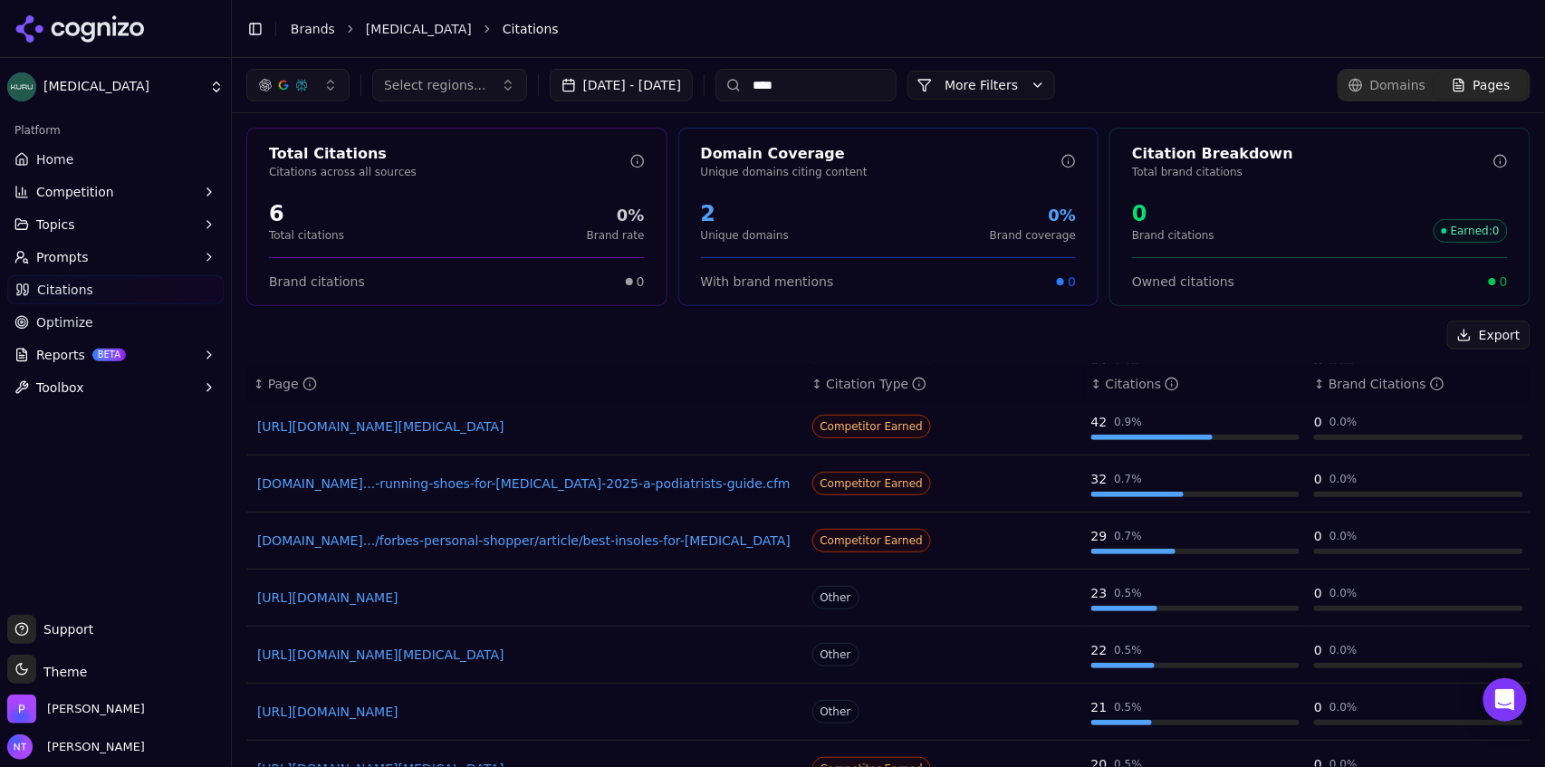
scroll to position [86, 0]
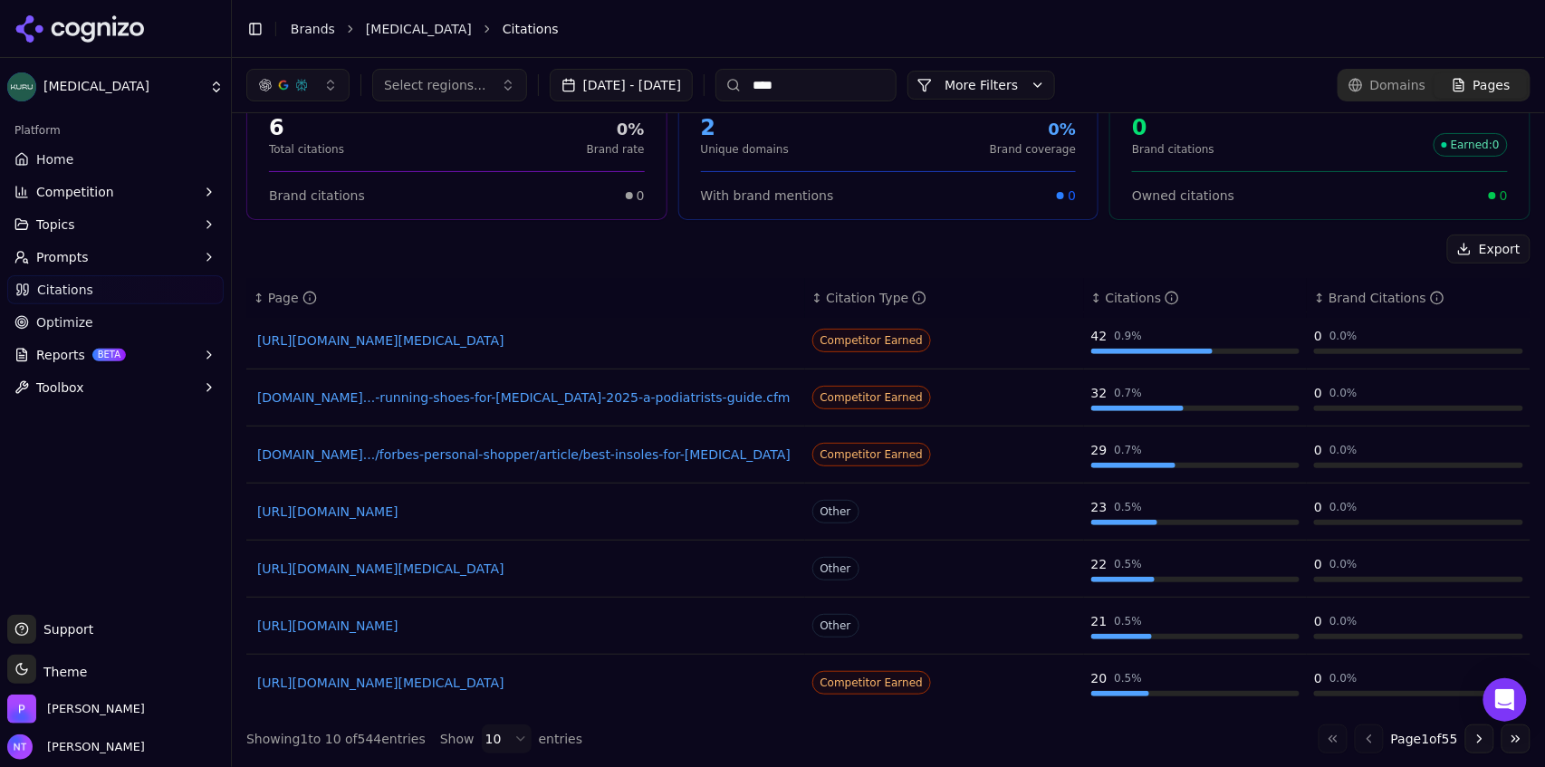
click at [1469, 735] on button "Go to next page" at bounding box center [1480, 739] width 29 height 29
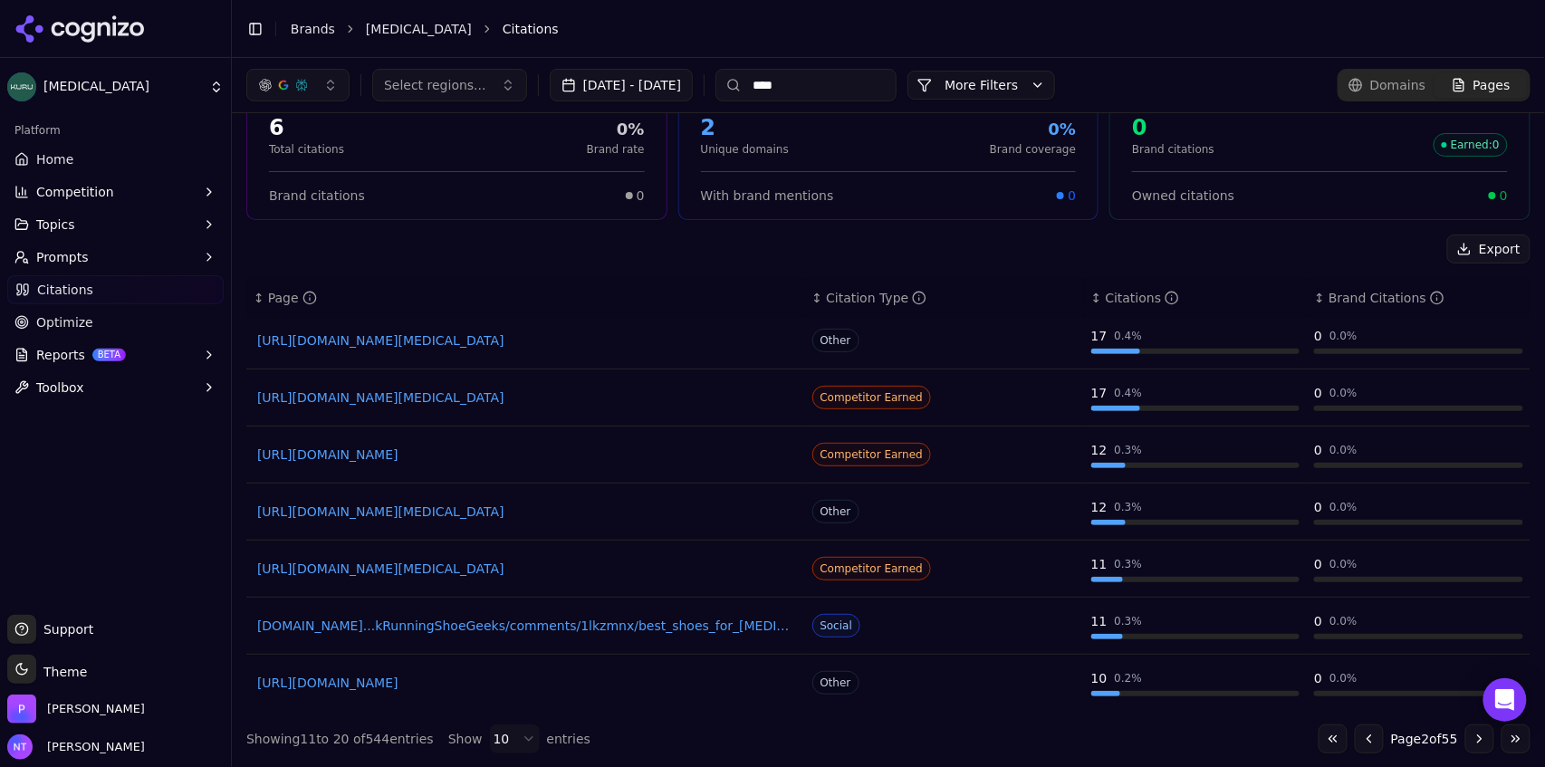
click at [575, 455] on link "[URL][DOMAIN_NAME]" at bounding box center [525, 455] width 537 height 18
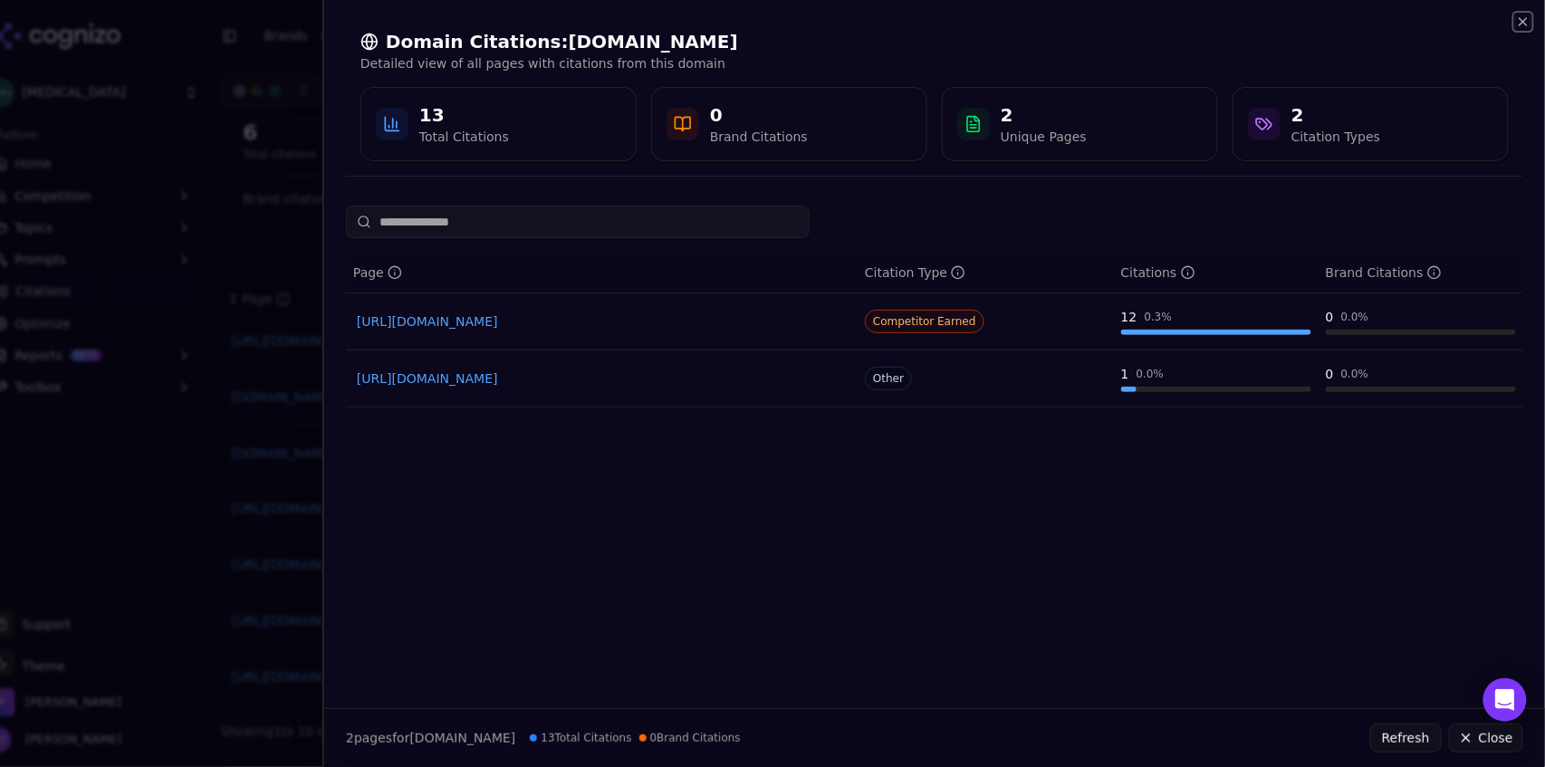
click at [1527, 27] on icon "button" at bounding box center [1523, 21] width 14 height 14
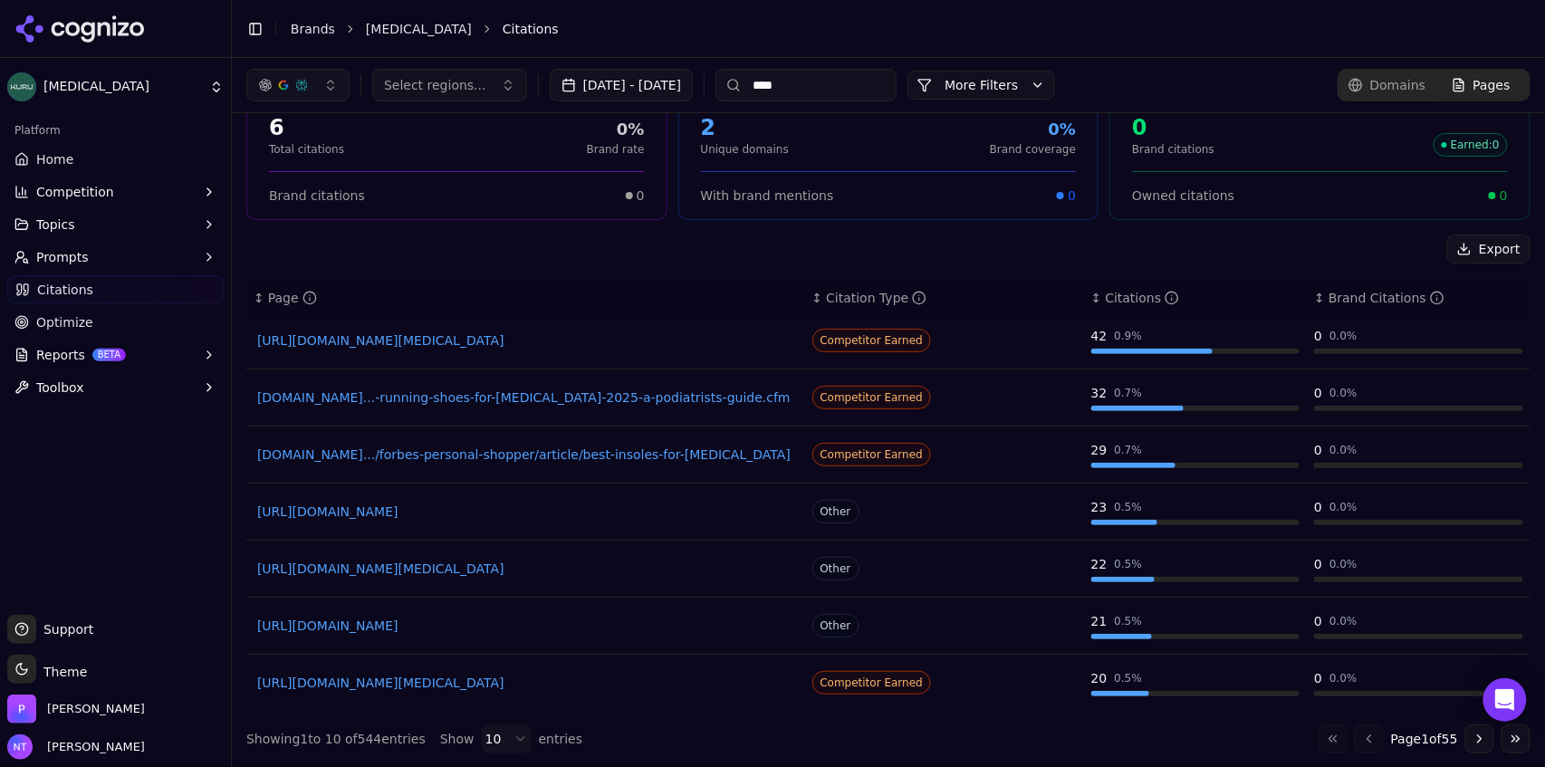
click at [842, 83] on input "****" at bounding box center [806, 85] width 181 height 33
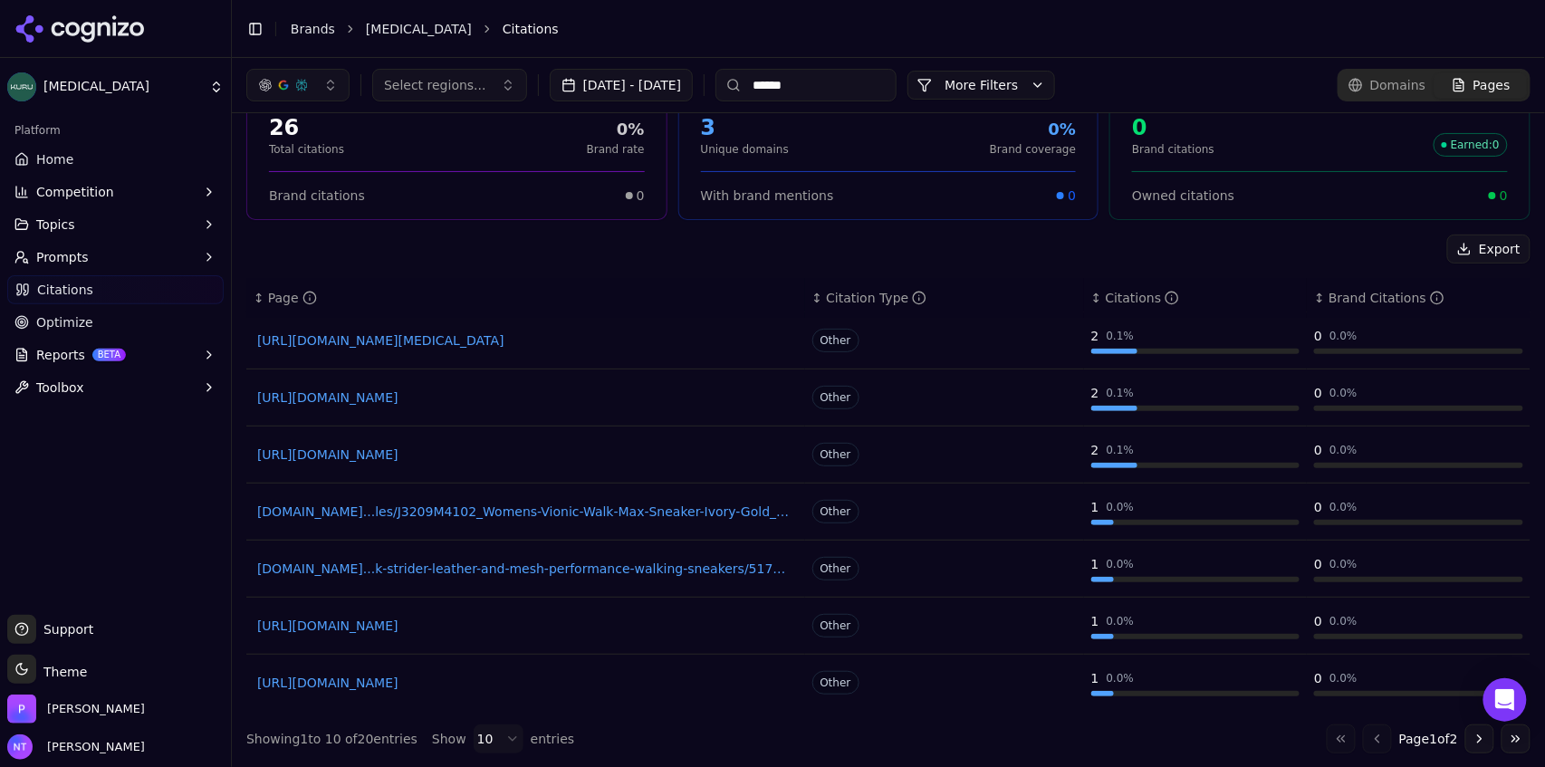
click at [533, 455] on link "[URL][DOMAIN_NAME]" at bounding box center [525, 455] width 537 height 18
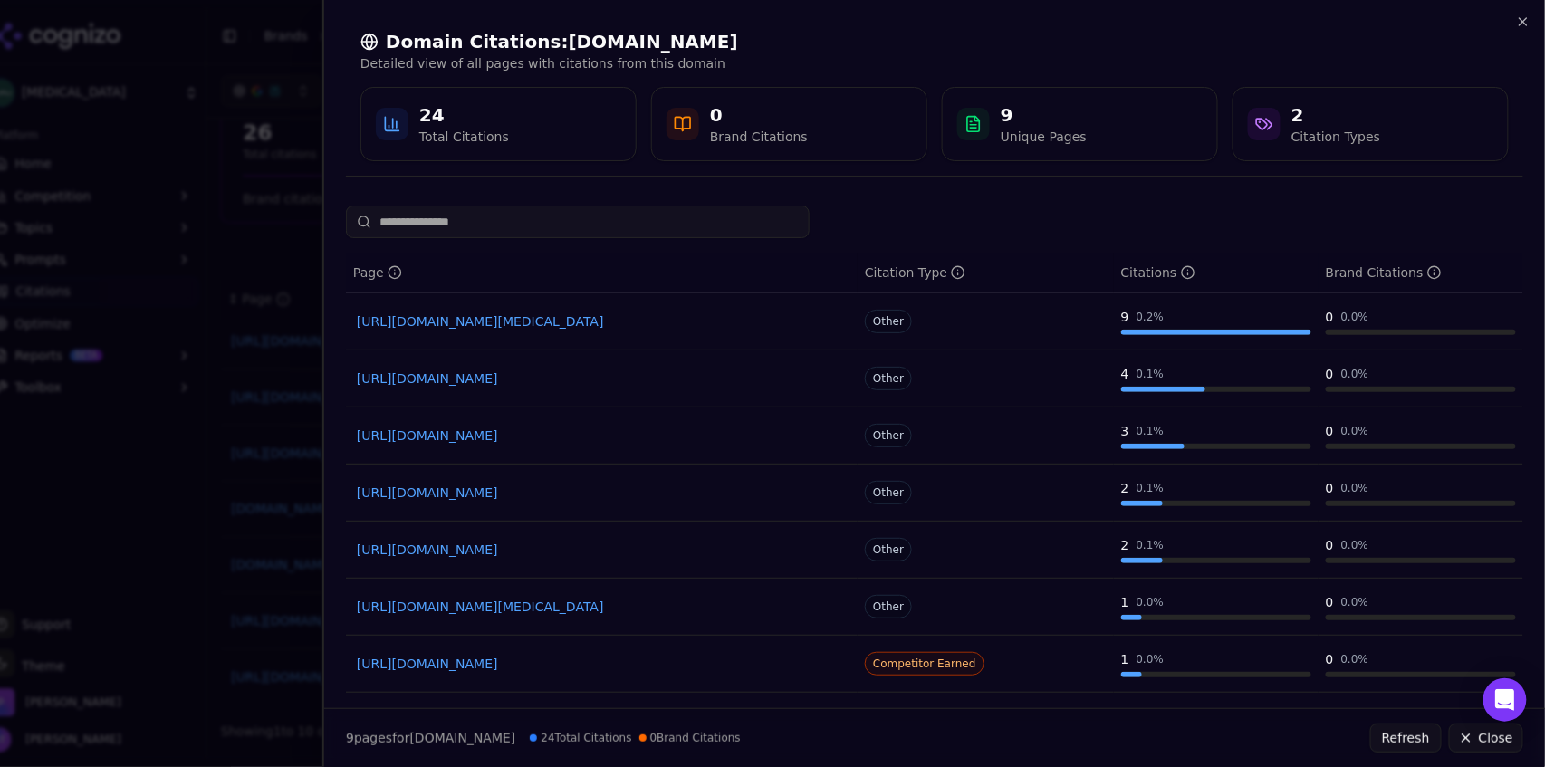
click at [667, 315] on link "[URL][DOMAIN_NAME][MEDICAL_DATA]" at bounding box center [602, 321] width 490 height 18
click at [1529, 12] on div "Domain Citations: [DOMAIN_NAME] Detailed view of all pages with citations from …" at bounding box center [934, 95] width 1221 height 191
click at [1525, 17] on icon "button" at bounding box center [1523, 21] width 14 height 14
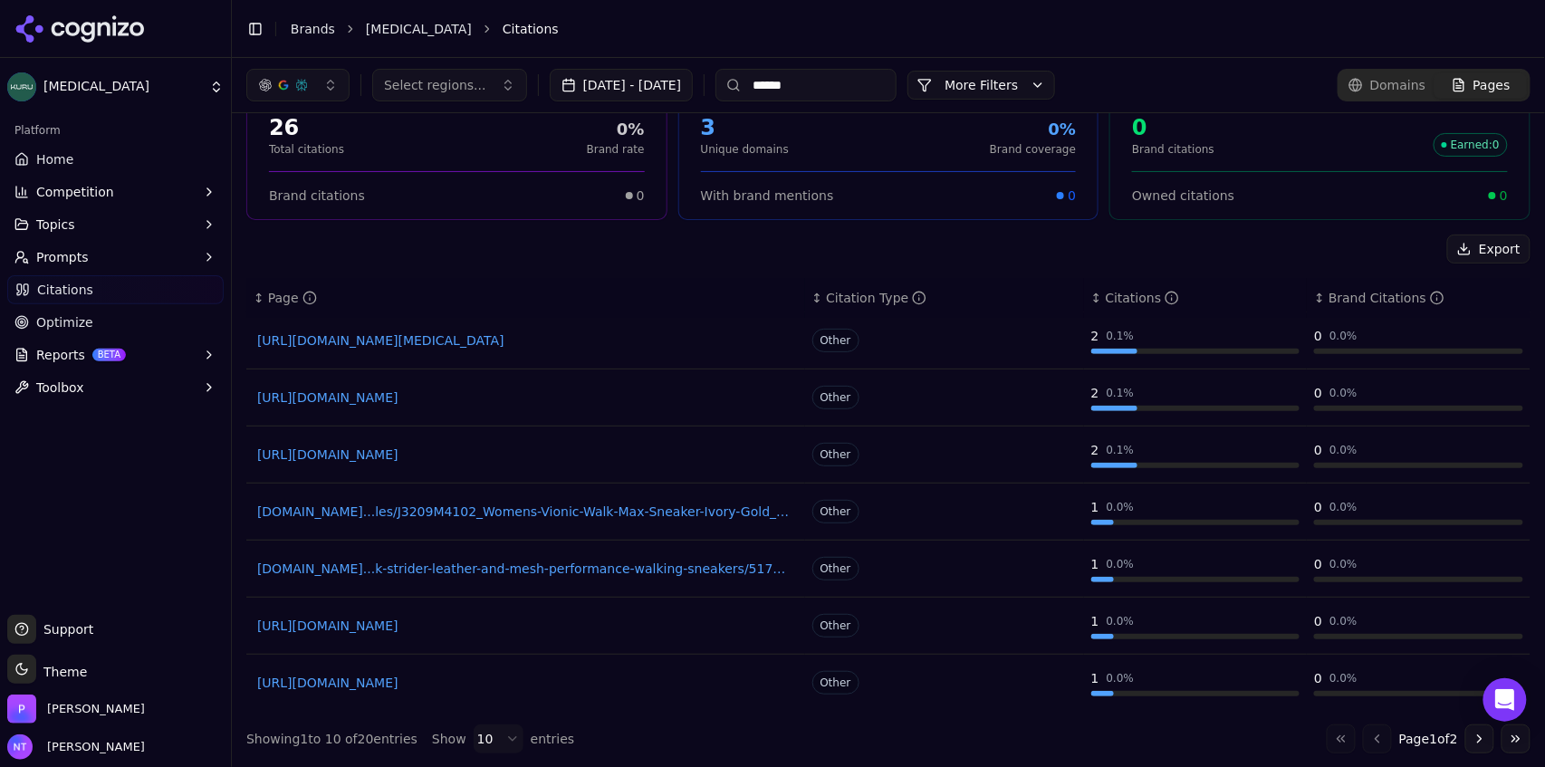
click at [842, 83] on input "******" at bounding box center [806, 85] width 181 height 33
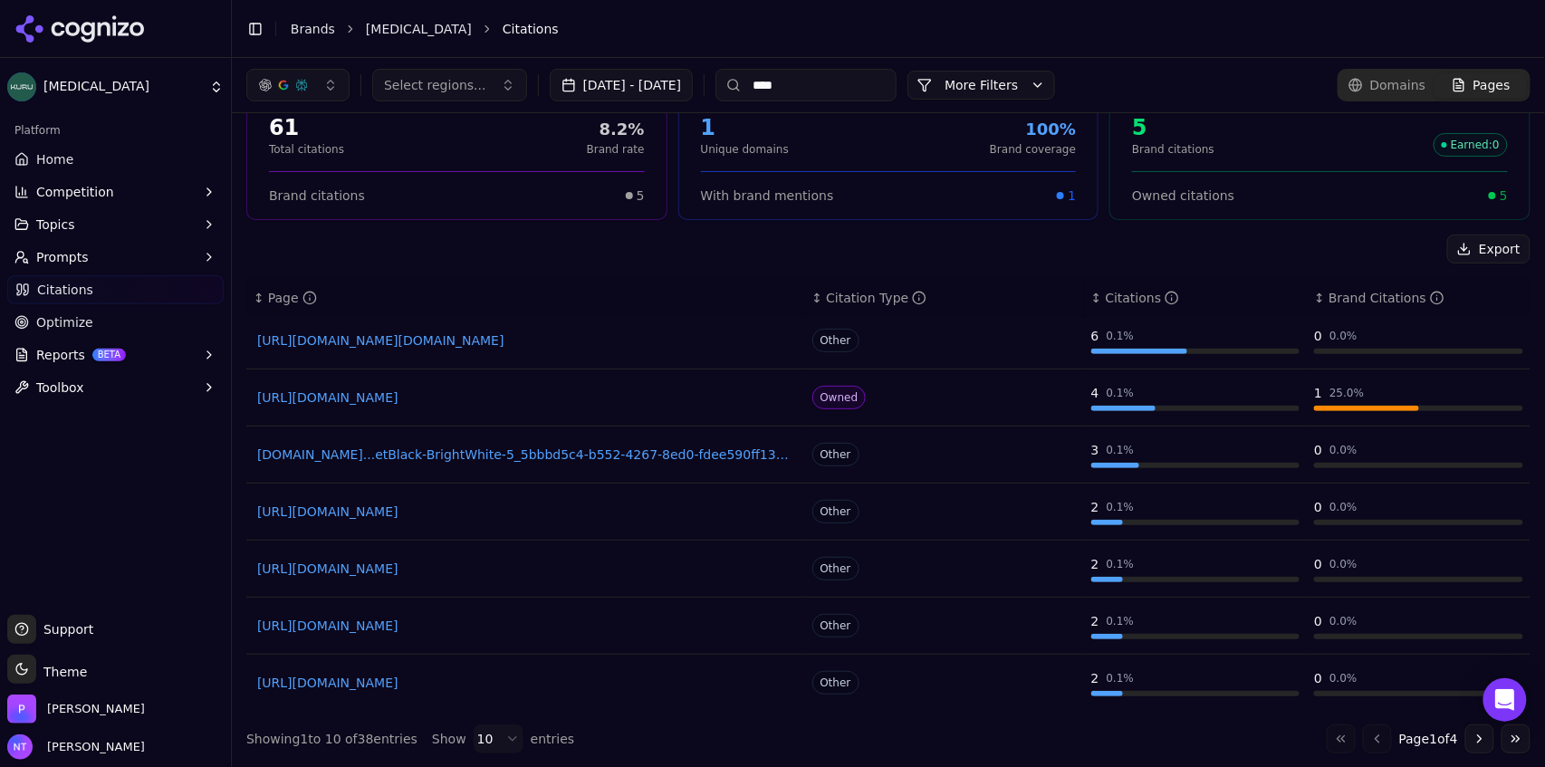
type input "****"
click at [550, 567] on link "[URL][DOMAIN_NAME]" at bounding box center [525, 569] width 537 height 18
